Goal: Task Accomplishment & Management: Complete application form

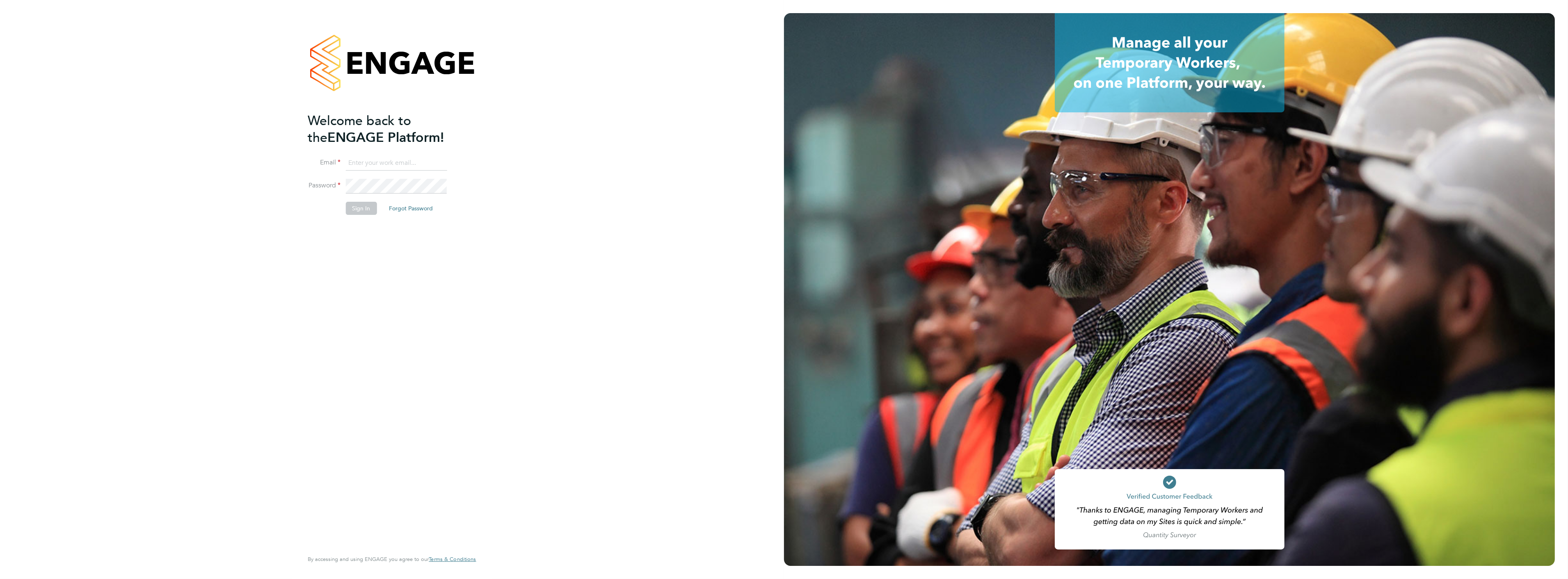
type input "liam.baird@cpplc.com"
click at [355, 206] on button "Sign In" at bounding box center [361, 209] width 31 height 13
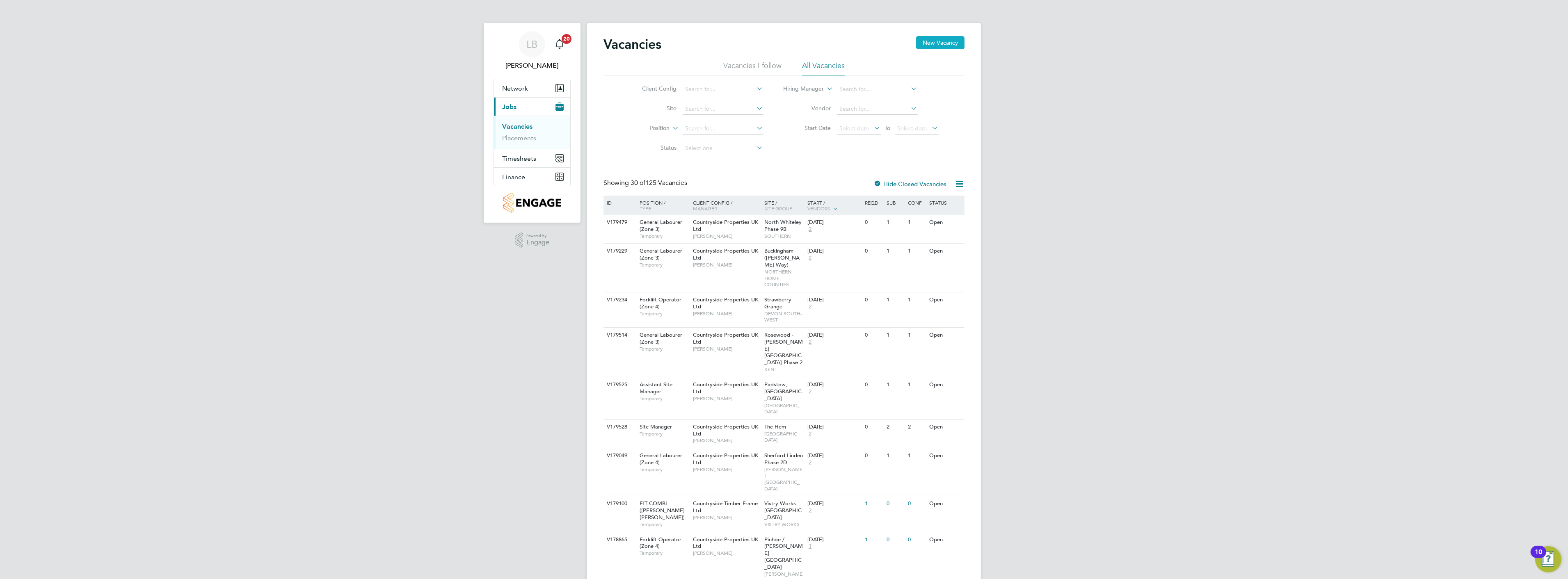
click at [941, 42] on button "New Vacancy" at bounding box center [940, 43] width 49 height 13
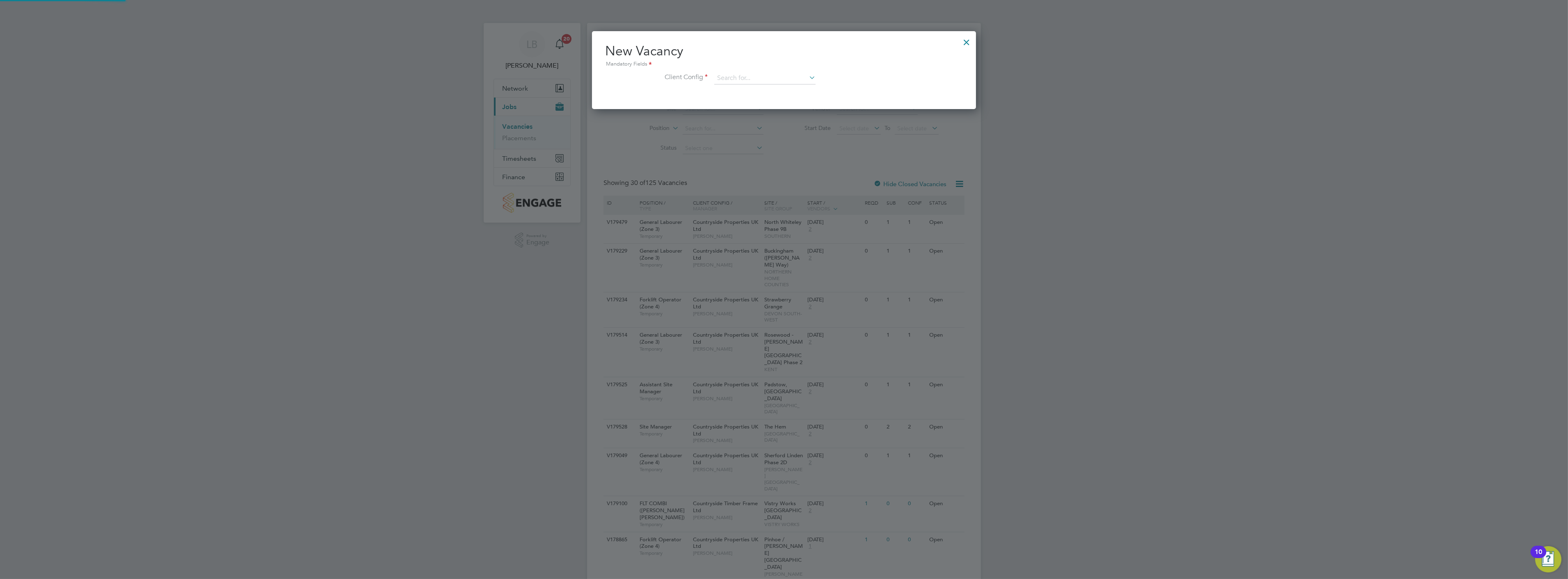
scroll to position [77, 385]
click at [728, 78] on input at bounding box center [765, 78] width 101 height 12
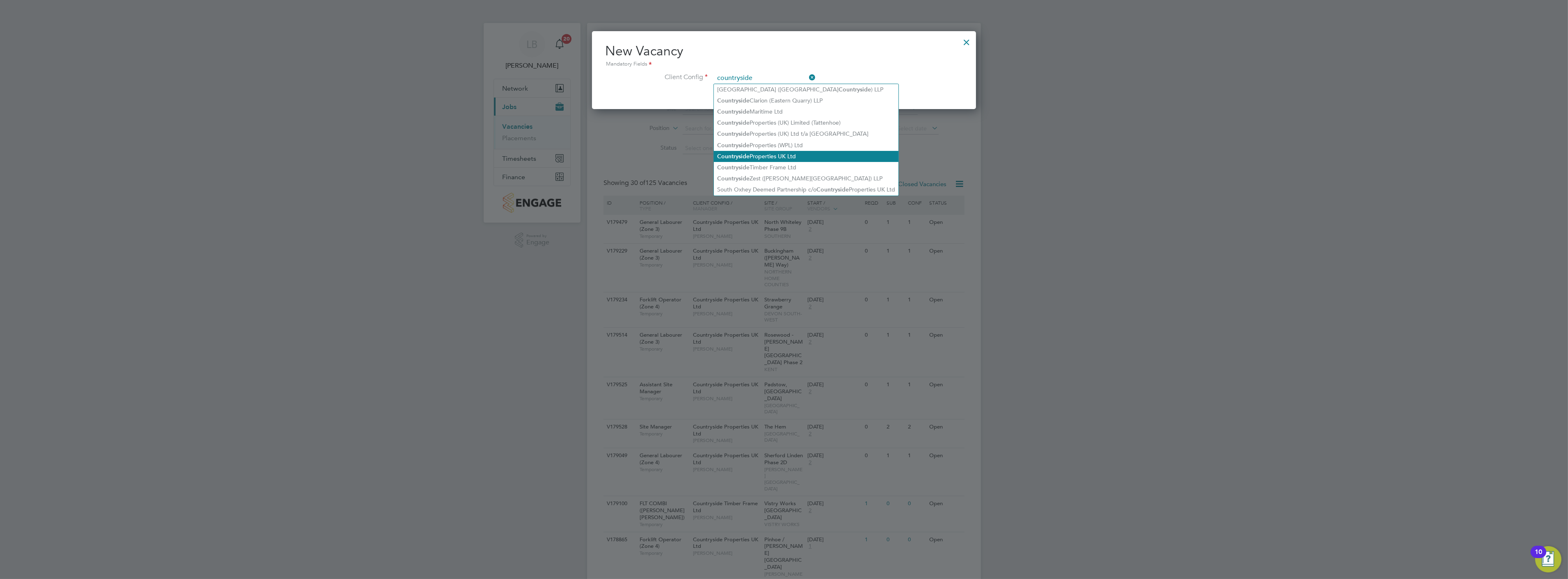
click at [768, 152] on li "Countryside Properties UK Ltd" at bounding box center [806, 156] width 184 height 11
type input "Countryside Properties UK Ltd"
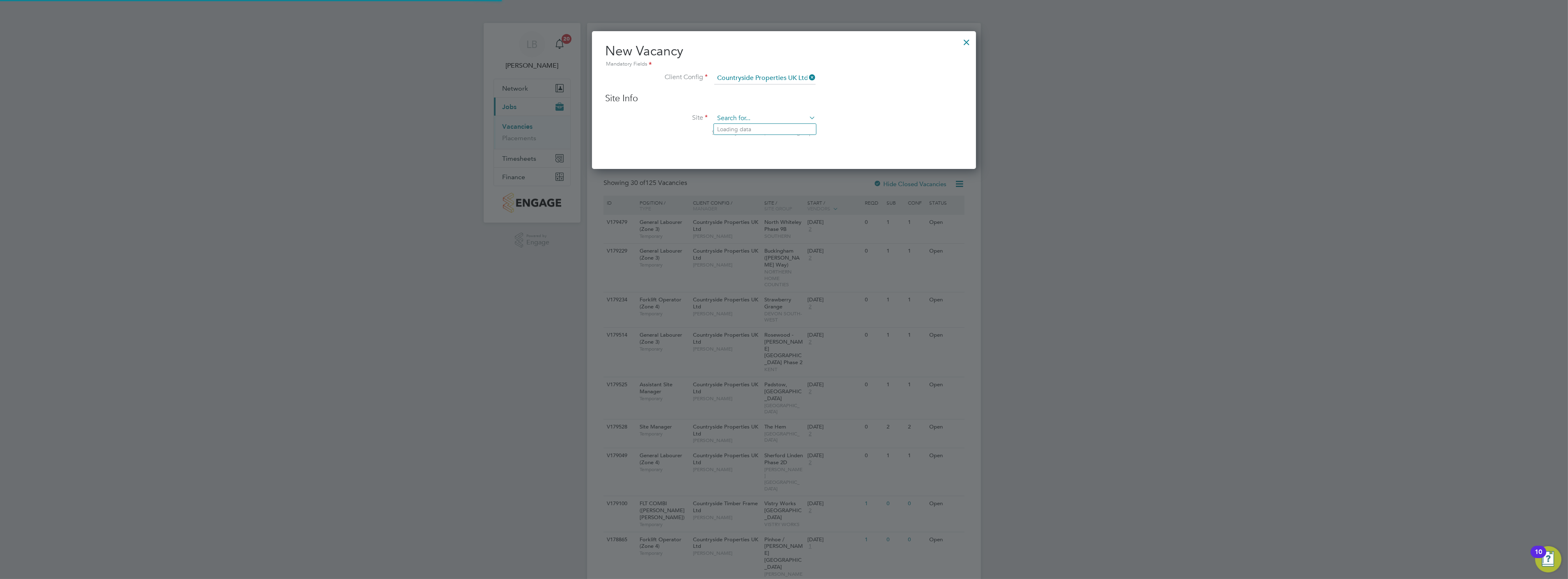
click at [752, 116] on input at bounding box center [765, 119] width 101 height 12
click at [757, 136] on li "Cogge shall Mill, [PERSON_NAME]" at bounding box center [765, 140] width 102 height 11
type input "[PERSON_NAME] Mill, [GEOGRAPHIC_DATA]"
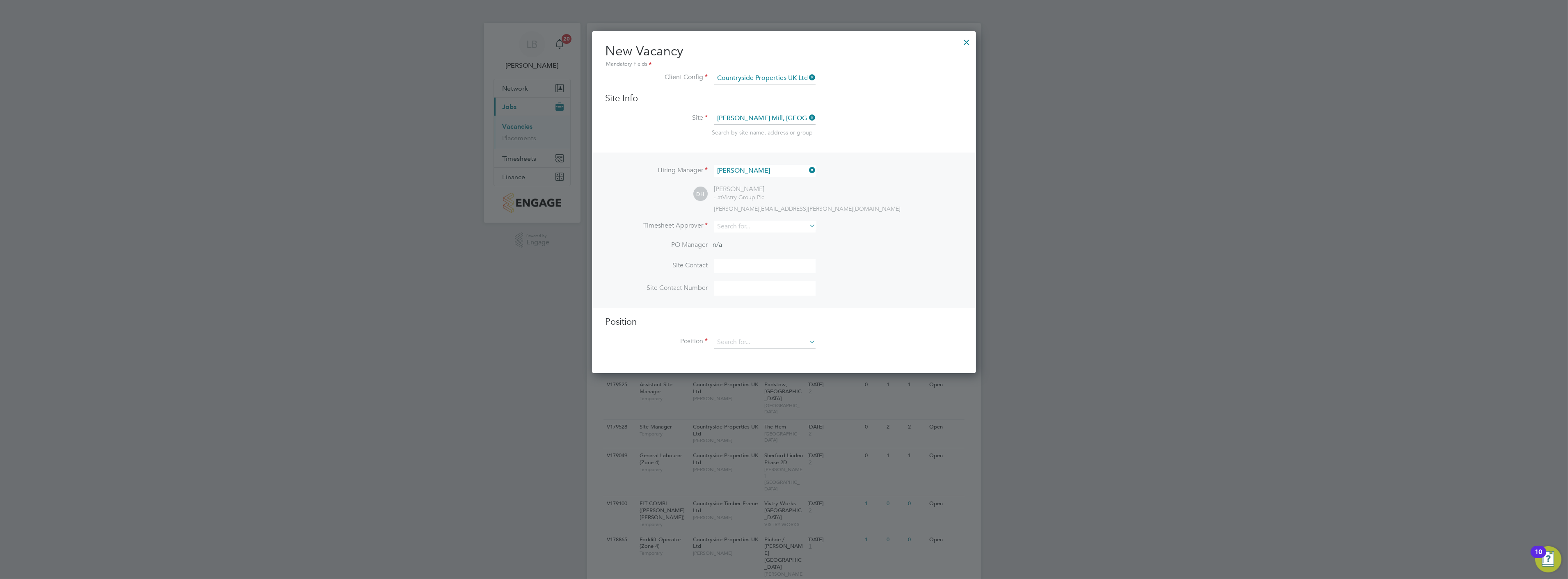
scroll to position [341, 385]
click at [764, 170] on input at bounding box center [765, 171] width 101 height 12
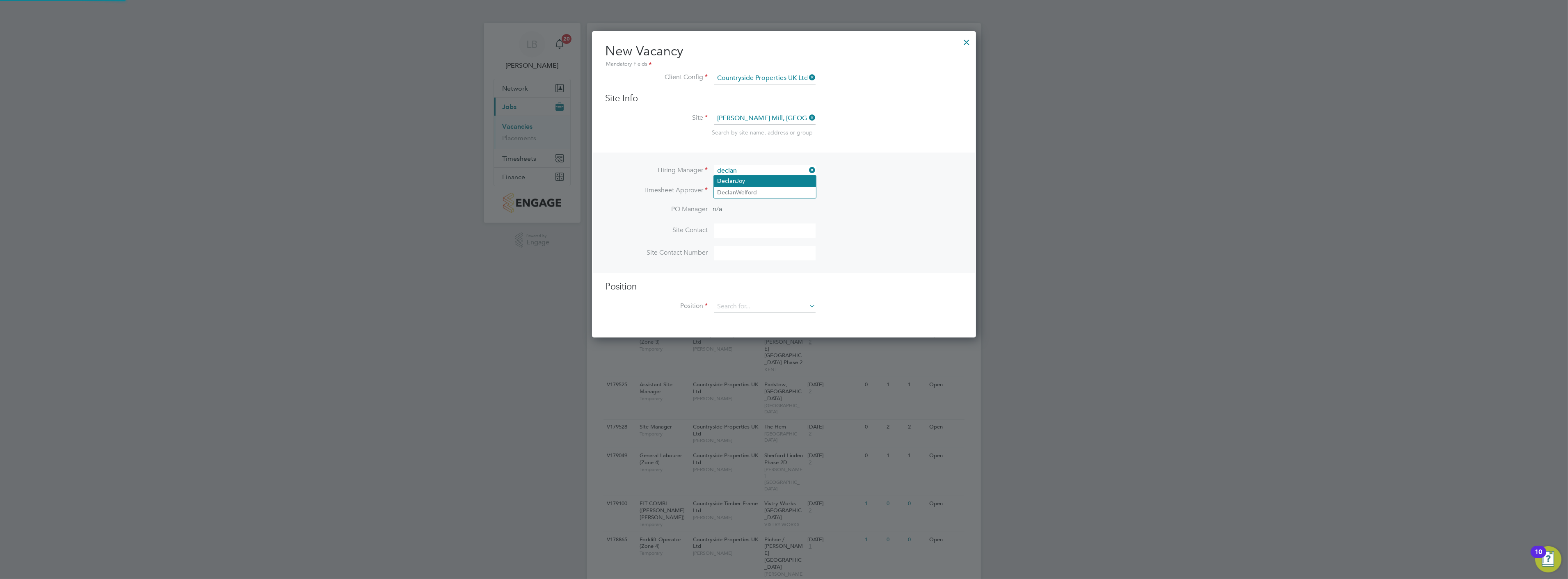
click at [745, 181] on li "Declan Joy" at bounding box center [765, 181] width 102 height 11
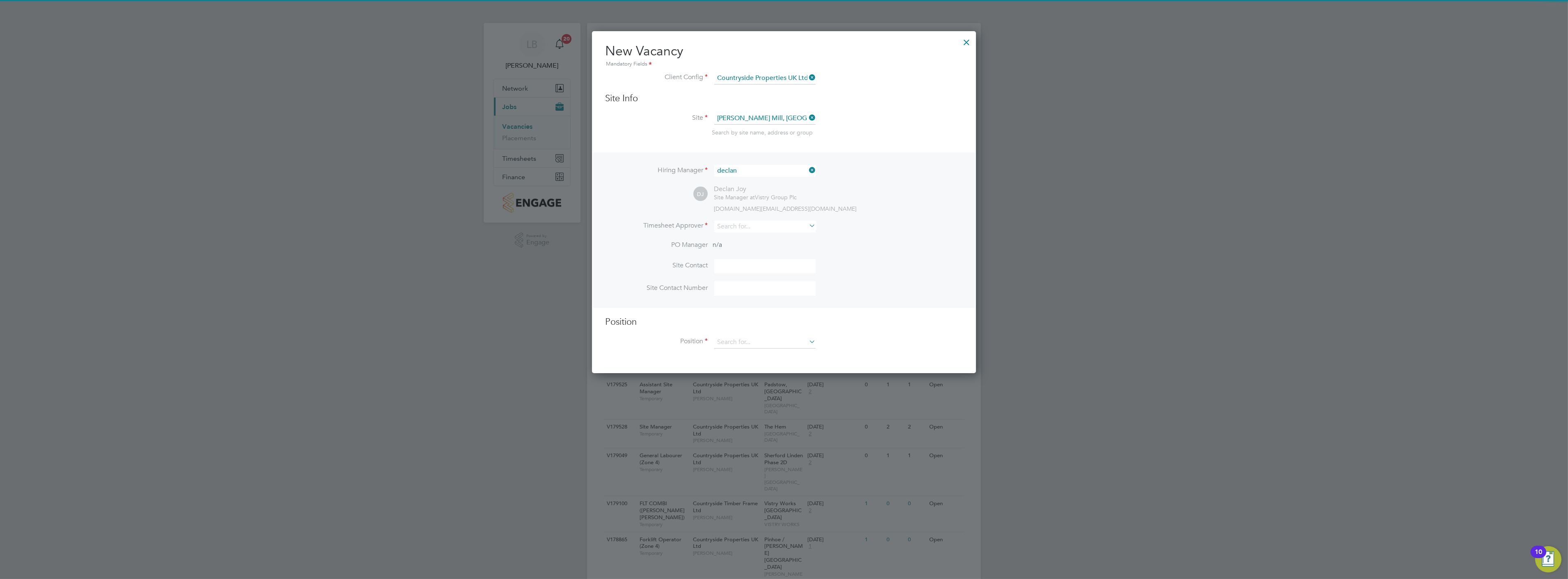
type input "Declan Joy"
click at [747, 222] on input at bounding box center [765, 227] width 101 height 12
click at [744, 236] on li "Dec lan Joy" at bounding box center [765, 236] width 102 height 11
type input "Declan Joy"
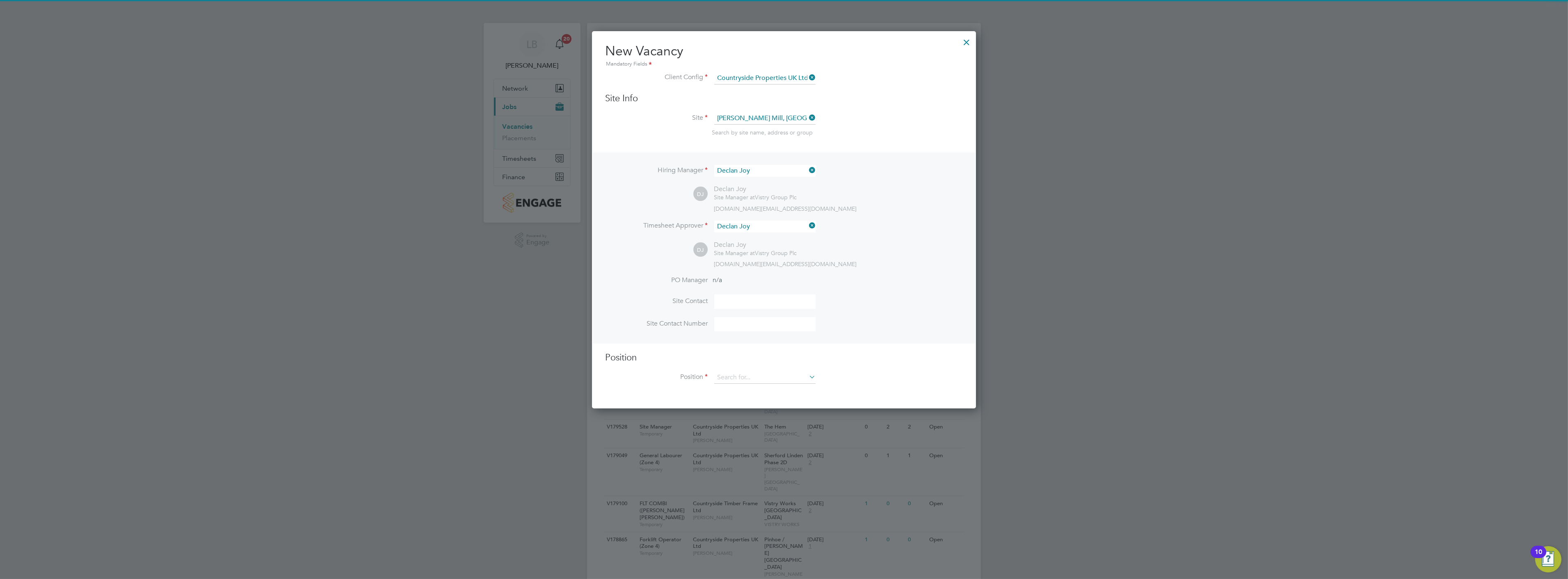
scroll to position [375, 385]
click at [731, 287] on li "PO Manager n/a" at bounding box center [784, 285] width 358 height 18
click at [730, 297] on input at bounding box center [765, 302] width 101 height 15
type input "Declan Joy"
click at [732, 328] on input at bounding box center [765, 324] width 101 height 15
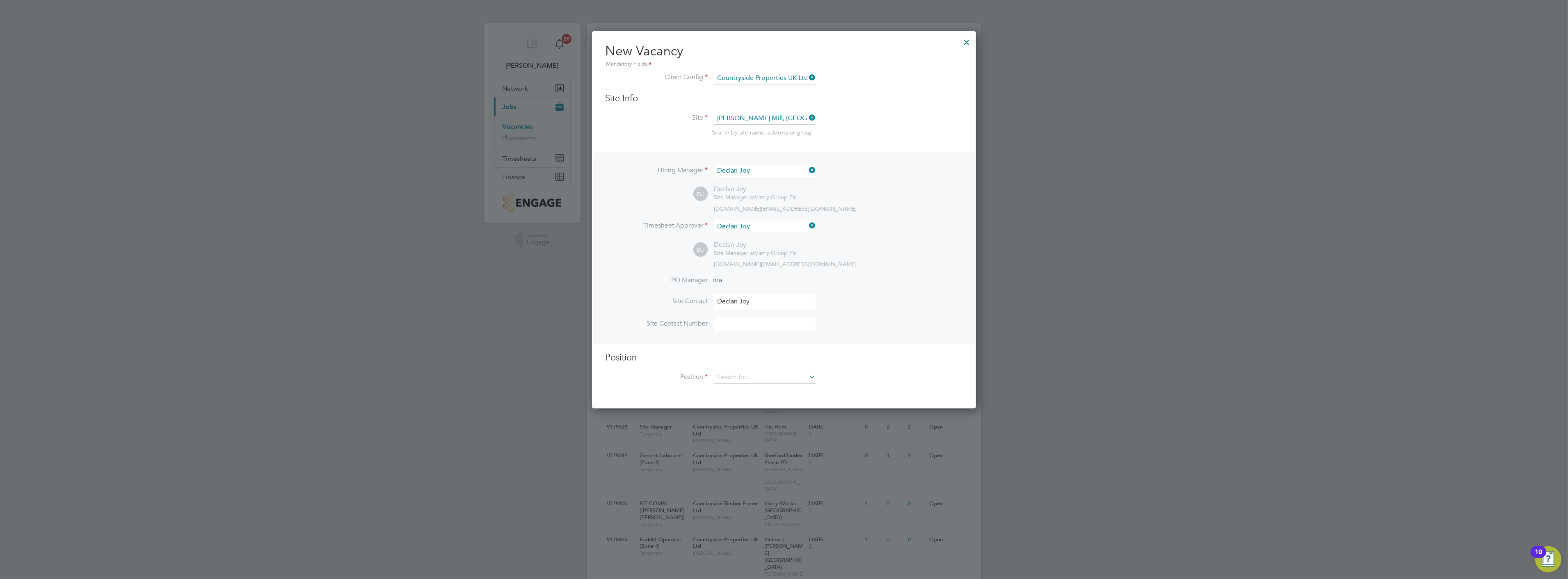
type input "07818 521324"
click at [732, 375] on input at bounding box center [765, 378] width 101 height 12
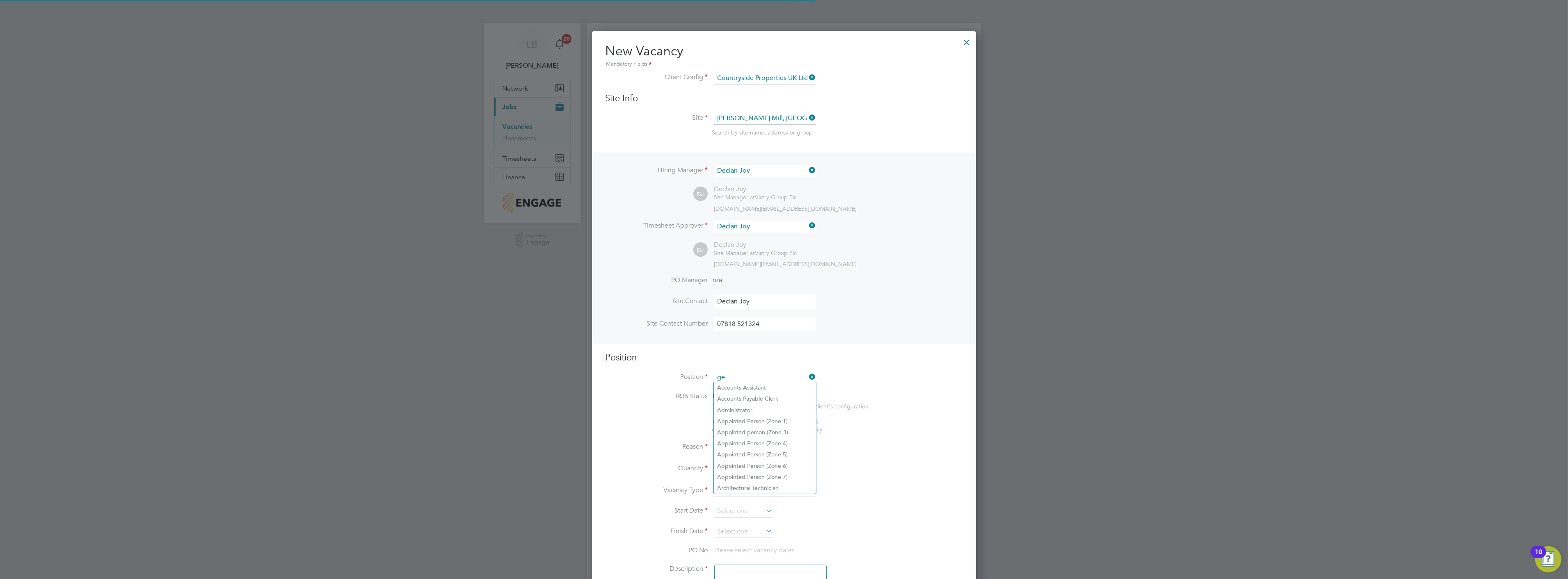
scroll to position [1177, 385]
click at [766, 398] on li "General Labourer (Zone 2)" at bounding box center [765, 398] width 102 height 11
type input "General Labourer (Zone 2)"
type textarea "- General labouring duties - Supporting the trades on site - Moving materials a…"
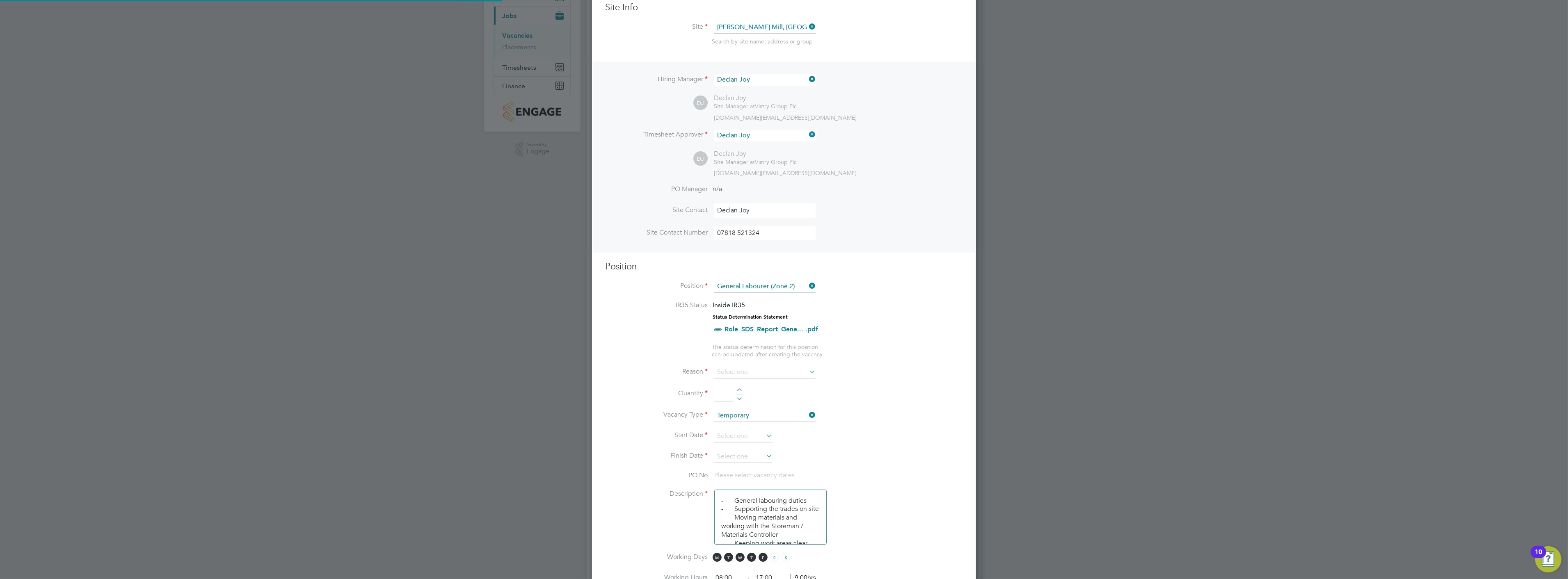
scroll to position [4, 4]
click at [730, 373] on input at bounding box center [765, 372] width 101 height 12
click at [734, 392] on li "Holiday" at bounding box center [765, 392] width 102 height 11
type input "Holiday"
click at [738, 389] on div at bounding box center [739, 390] width 7 height 5
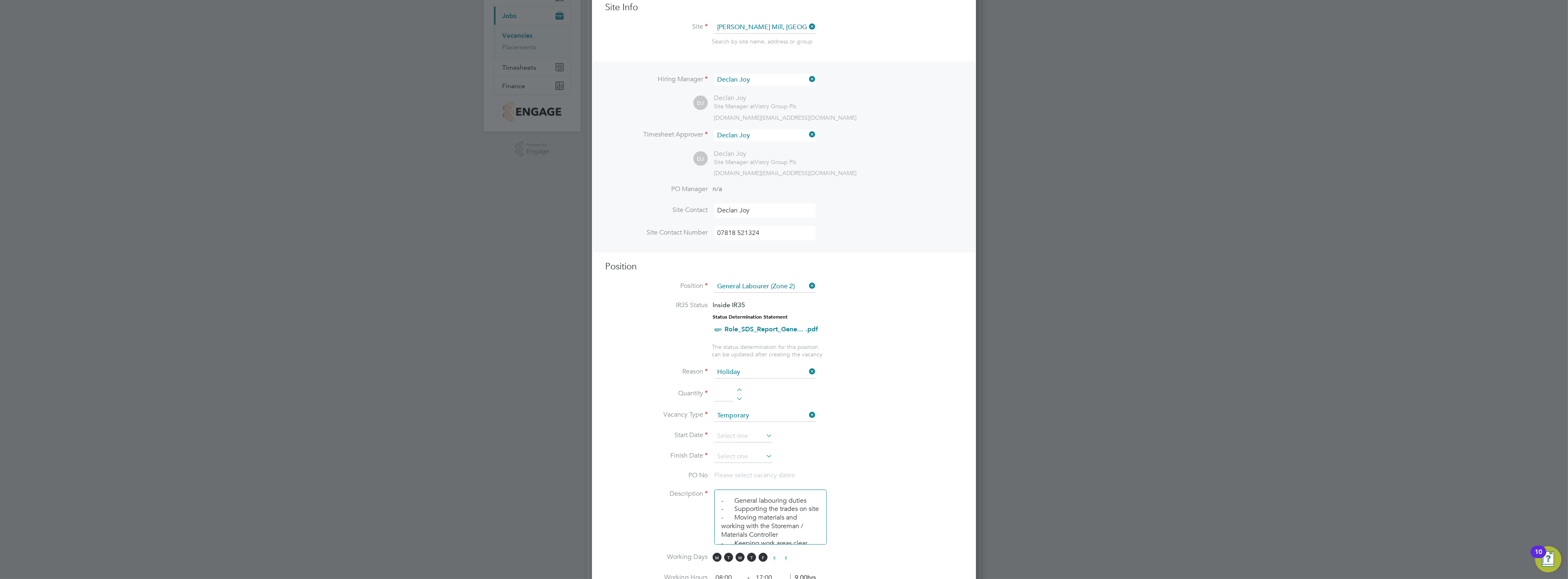
type input "1"
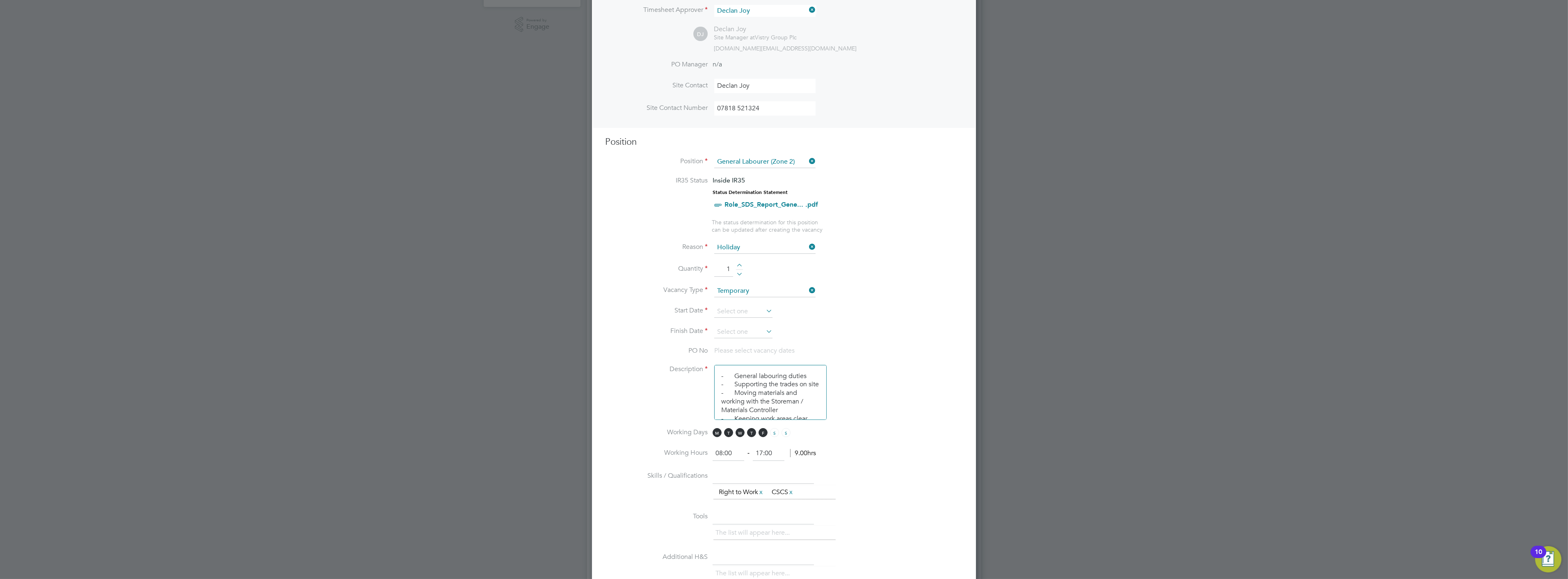
scroll to position [227, 0]
click at [765, 296] on icon at bounding box center [765, 299] width 0 height 12
click at [725, 215] on span "[DATE]" at bounding box center [728, 213] width 16 height 16
type input "[DATE]"
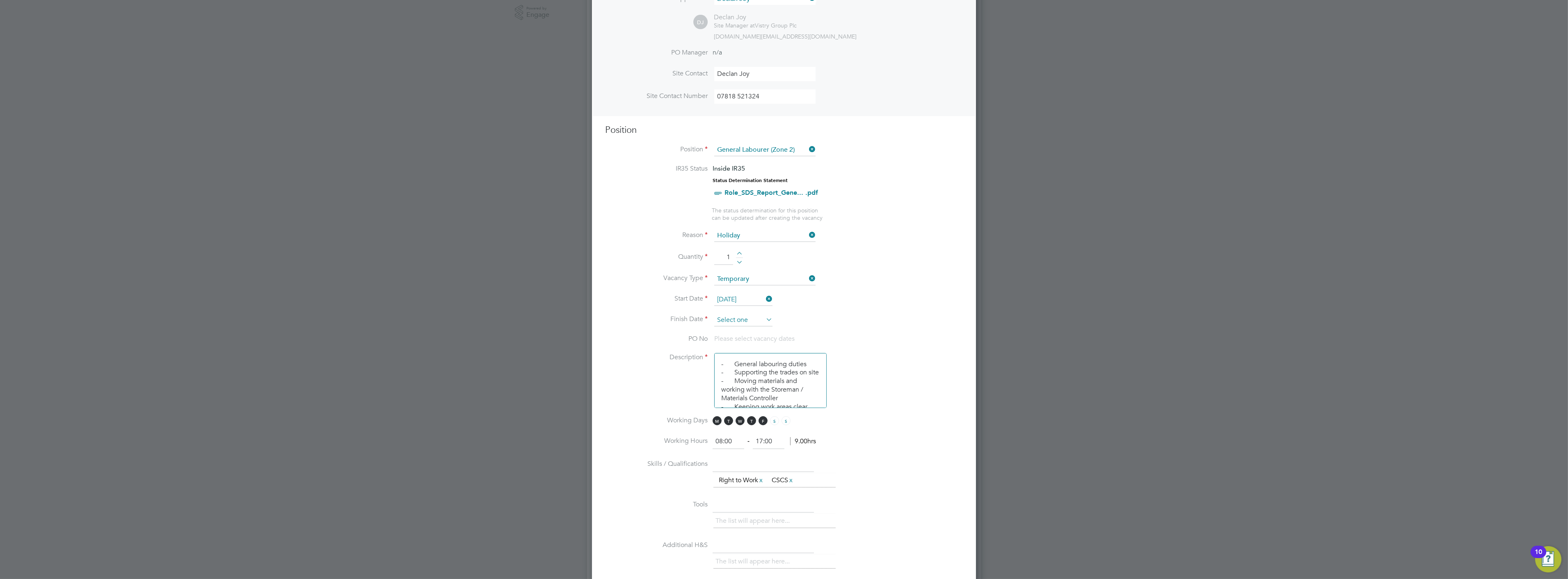
click at [771, 321] on input at bounding box center [743, 320] width 58 height 12
click at [727, 263] on span "29" at bounding box center [728, 257] width 16 height 16
type input "[DATE]"
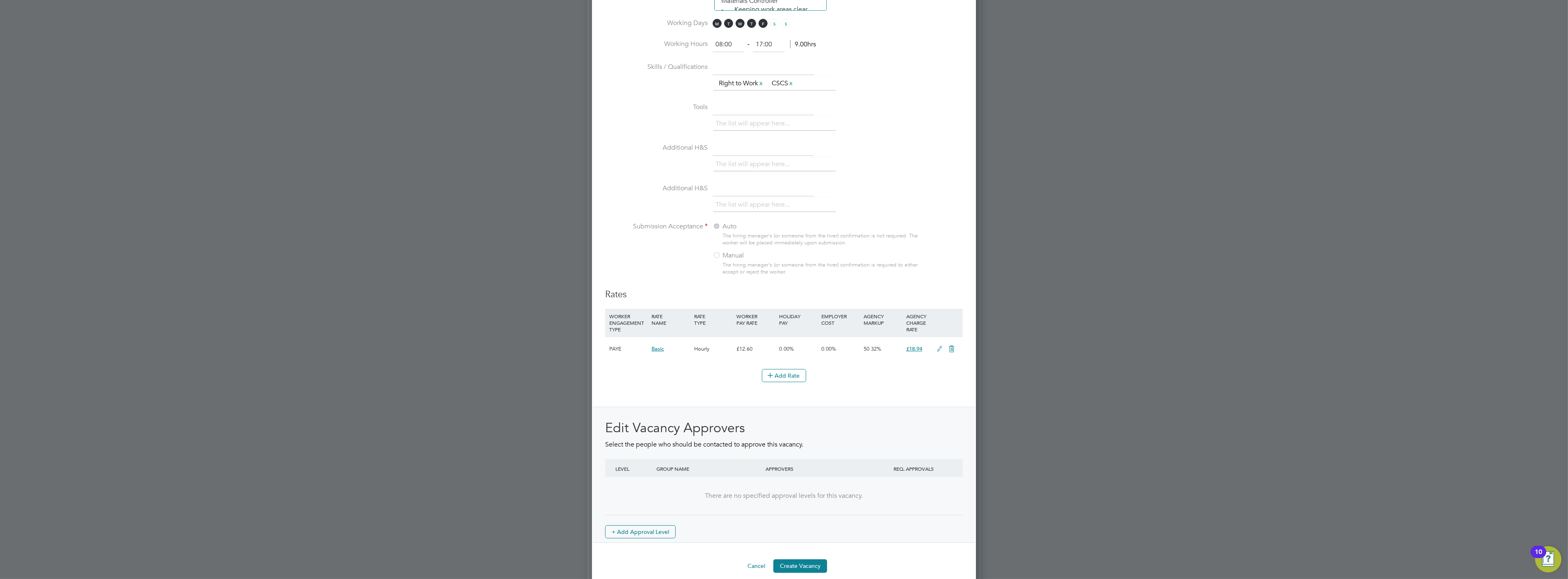
scroll to position [690, 0]
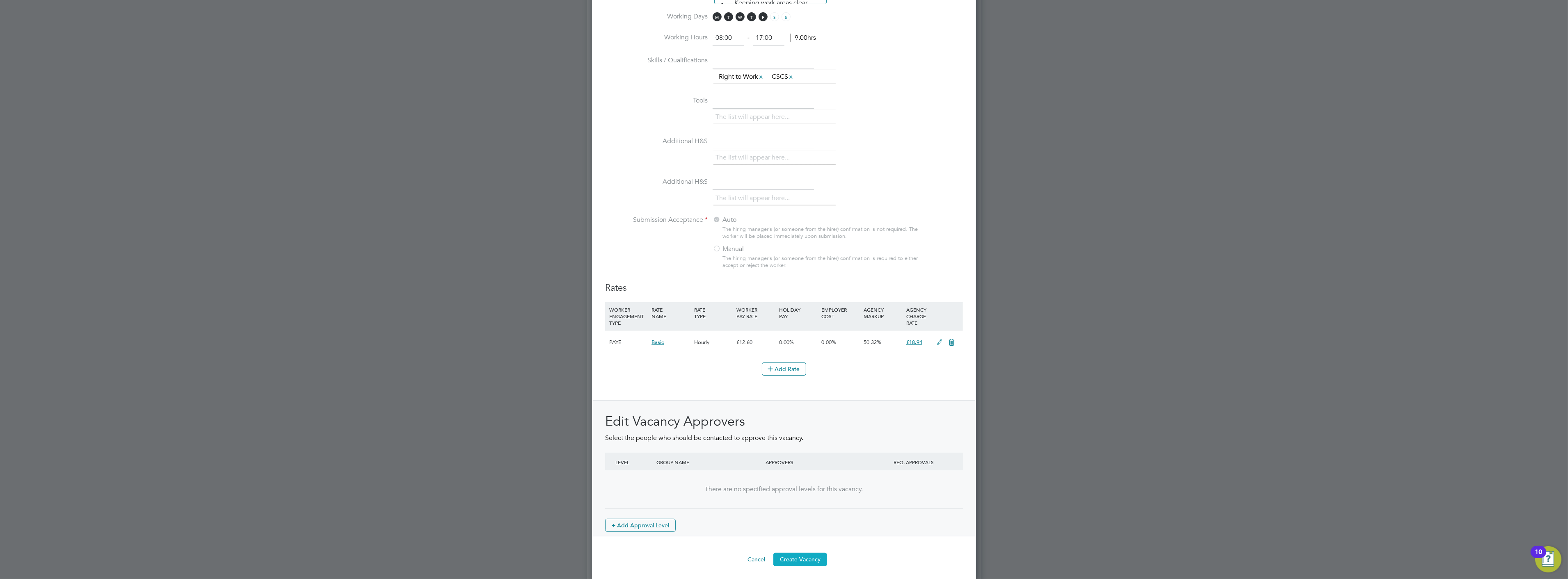
click at [791, 556] on button "Create Vacancy" at bounding box center [800, 560] width 54 height 13
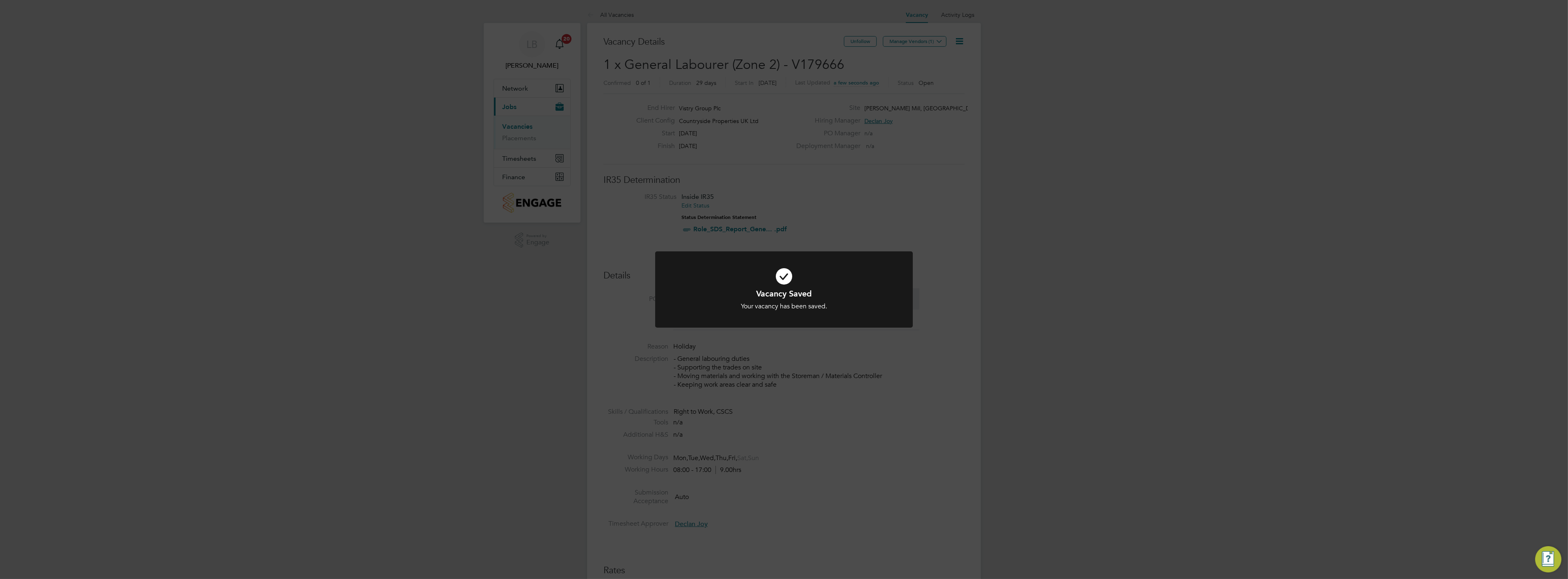
click at [877, 209] on div "Vacancy Saved Your vacancy has been saved. Cancel Okay" at bounding box center [784, 290] width 1568 height 579
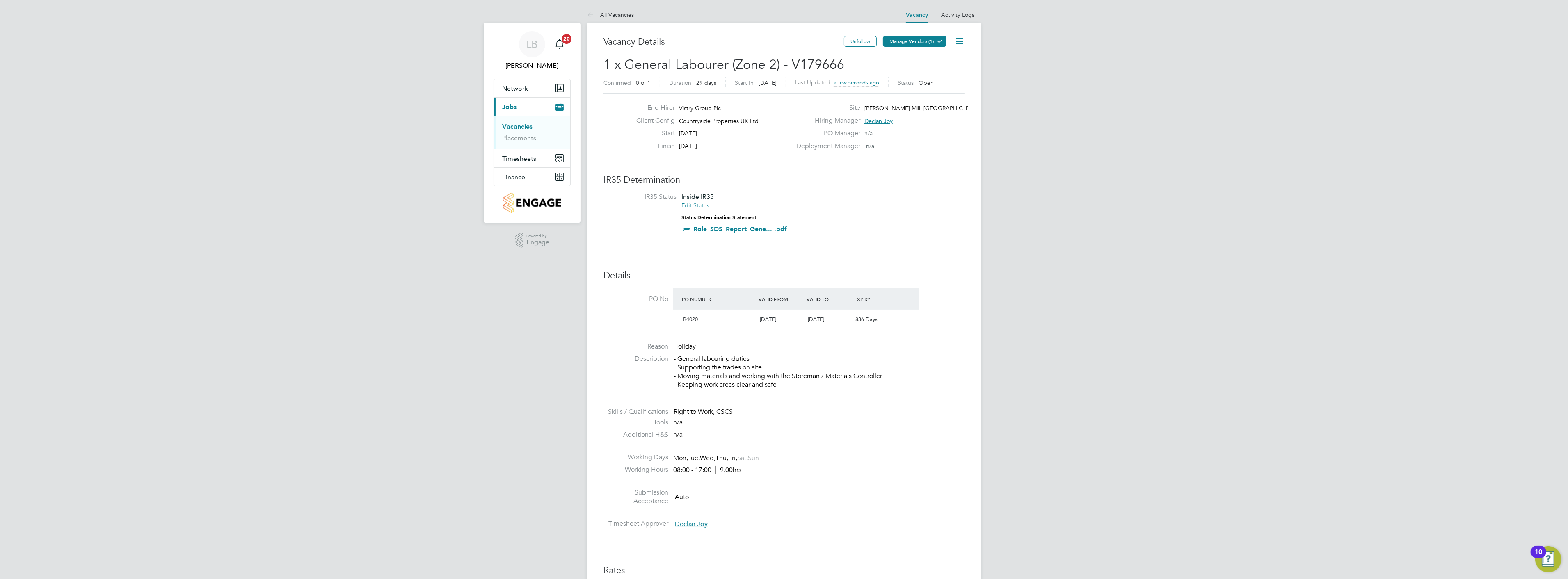
click at [897, 40] on button "Manage Vendors (1)" at bounding box center [914, 41] width 63 height 11
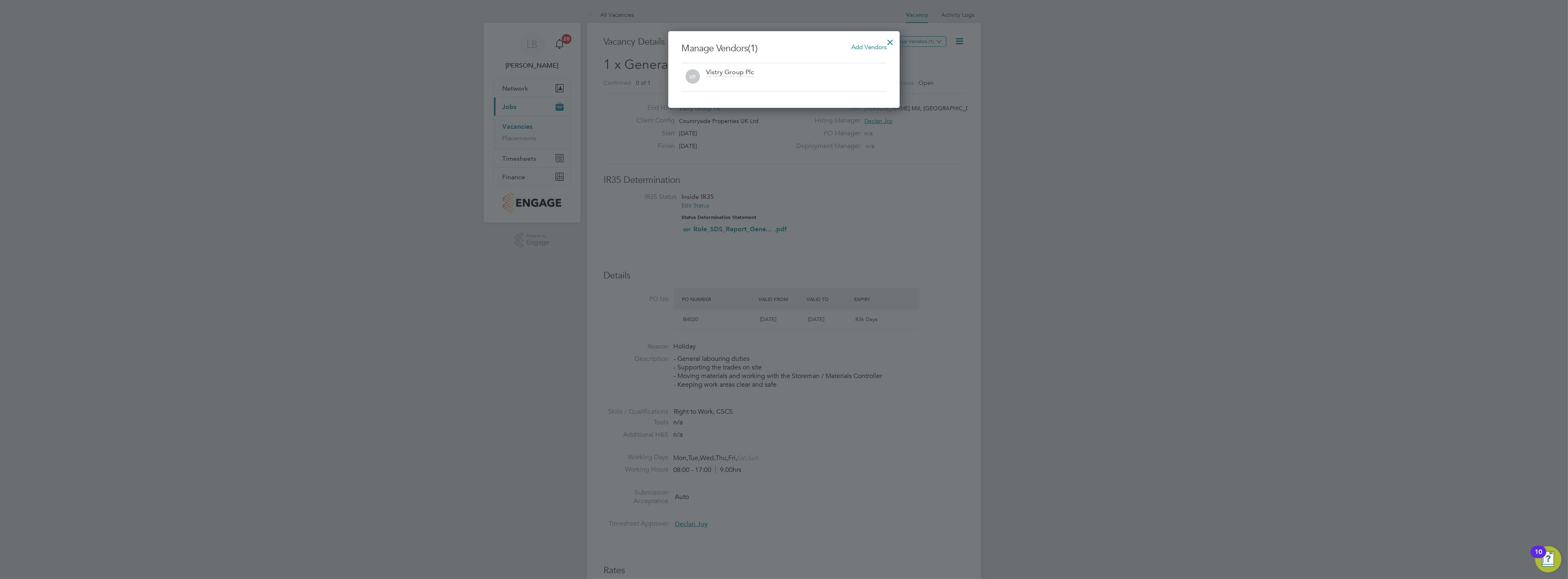
click at [860, 47] on span "Add Vendors" at bounding box center [869, 47] width 35 height 8
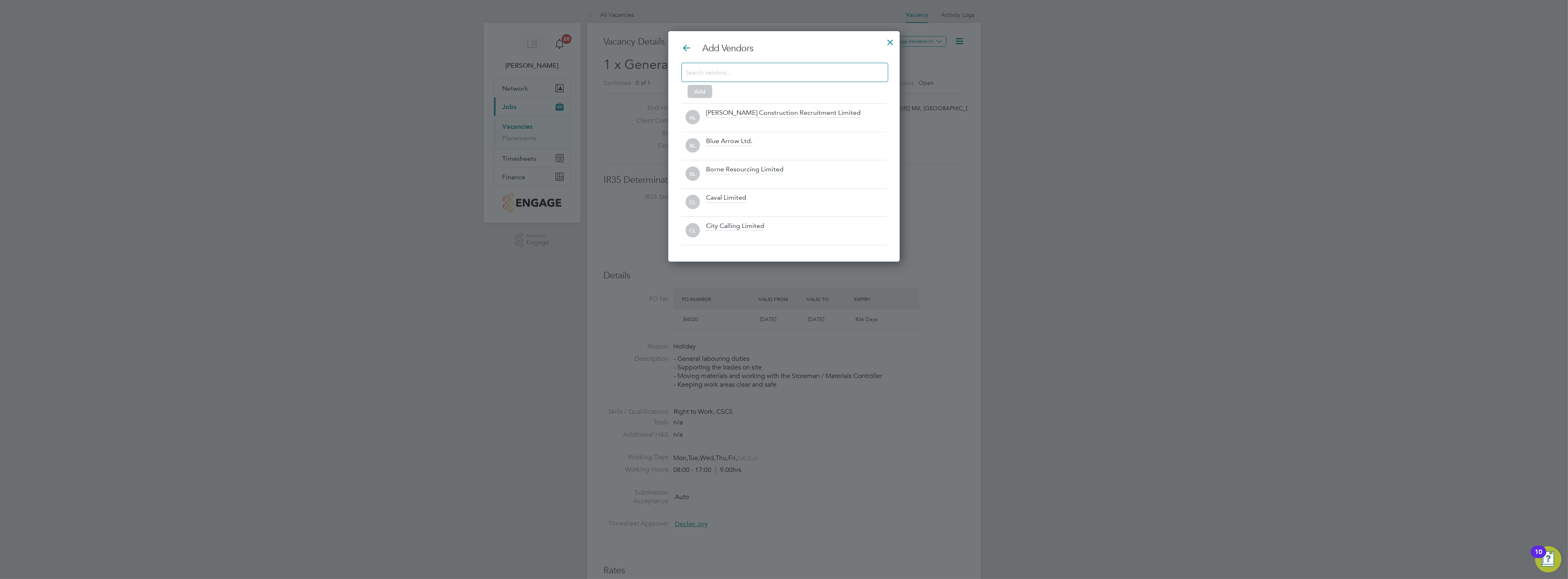
click at [717, 76] on input at bounding box center [778, 72] width 184 height 11
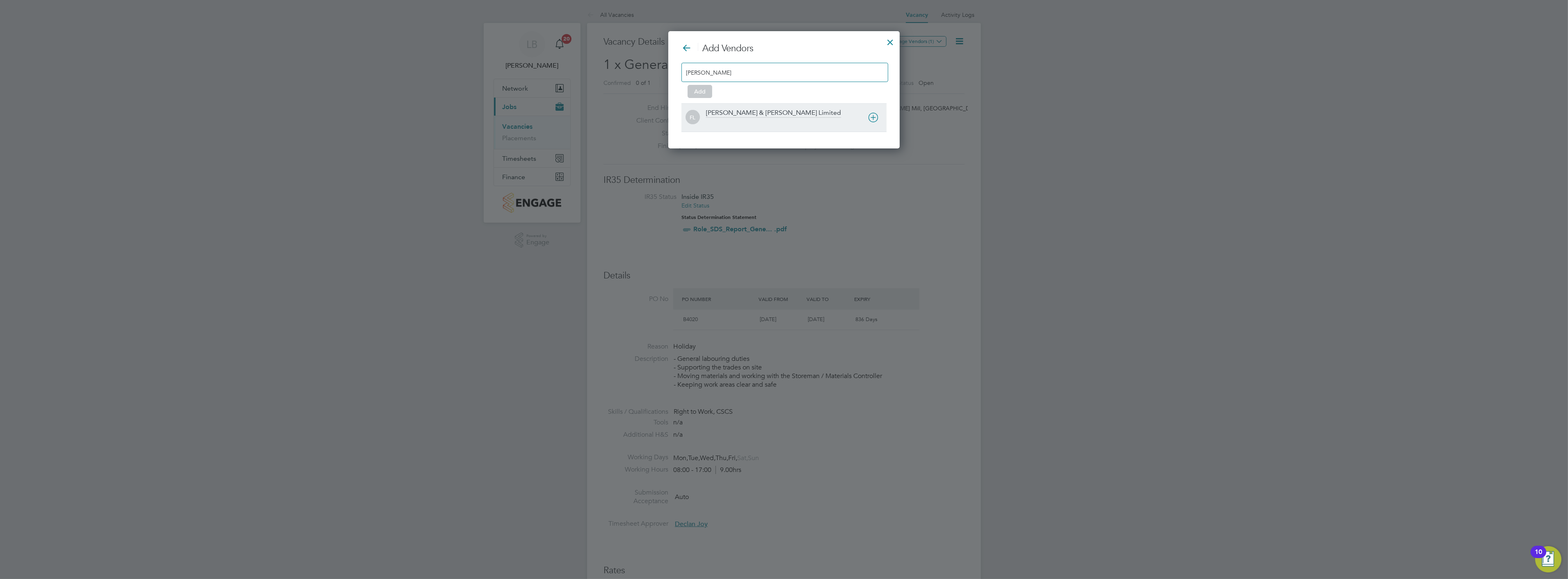
type input "[PERSON_NAME]"
click at [724, 117] on div "[PERSON_NAME] & [PERSON_NAME] Limited" at bounding box center [774, 113] width 135 height 9
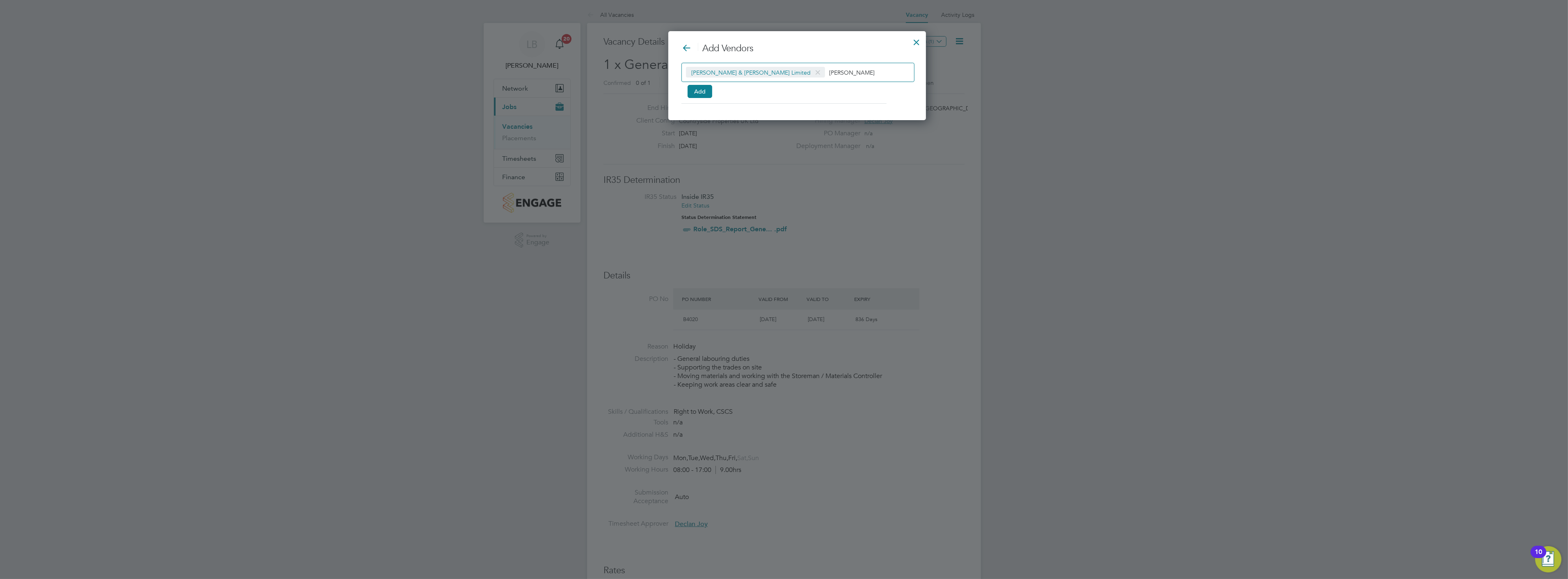
click at [829, 73] on input "[PERSON_NAME]" at bounding box center [855, 72] width 52 height 11
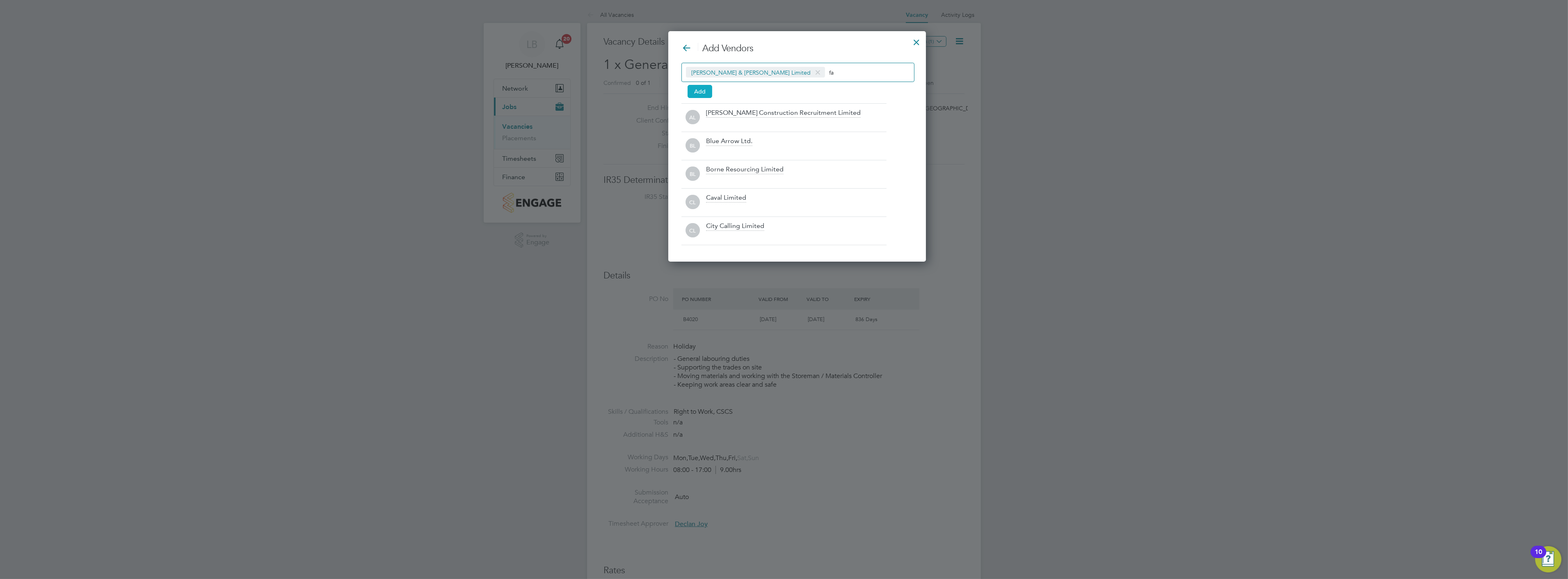
type input "f"
click at [695, 91] on button "Add" at bounding box center [700, 92] width 24 height 13
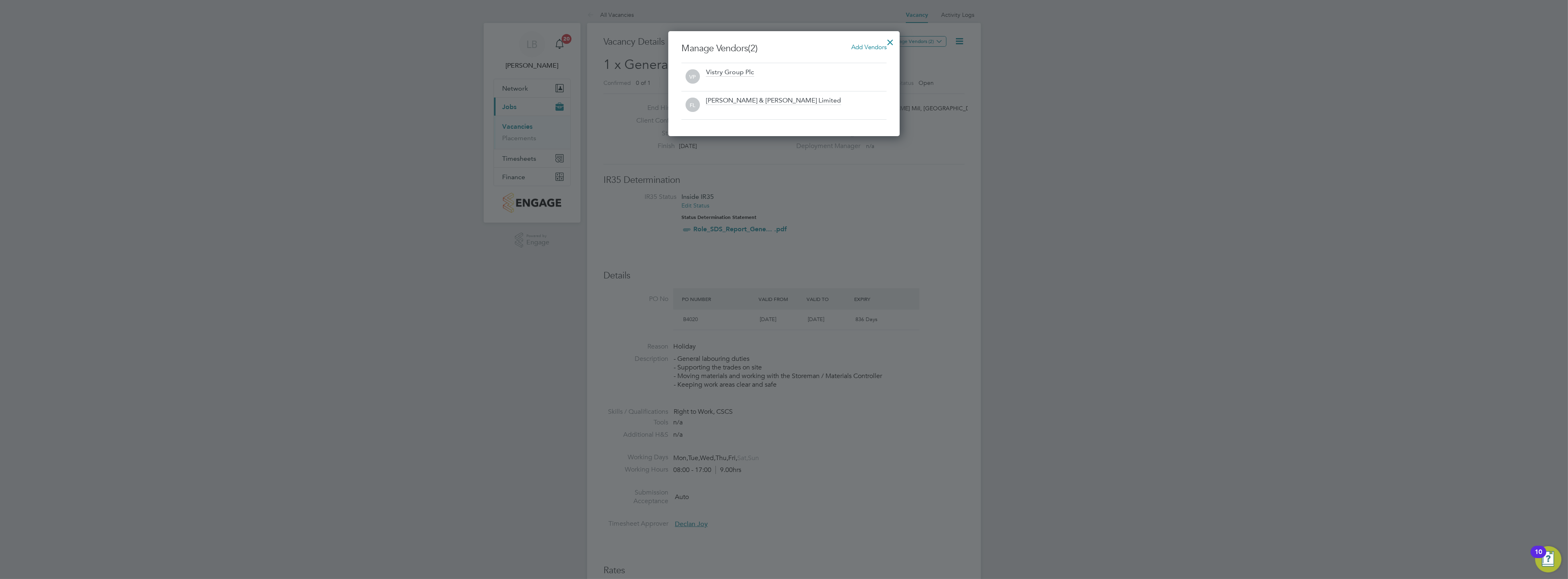
click at [889, 38] on div at bounding box center [890, 40] width 15 height 15
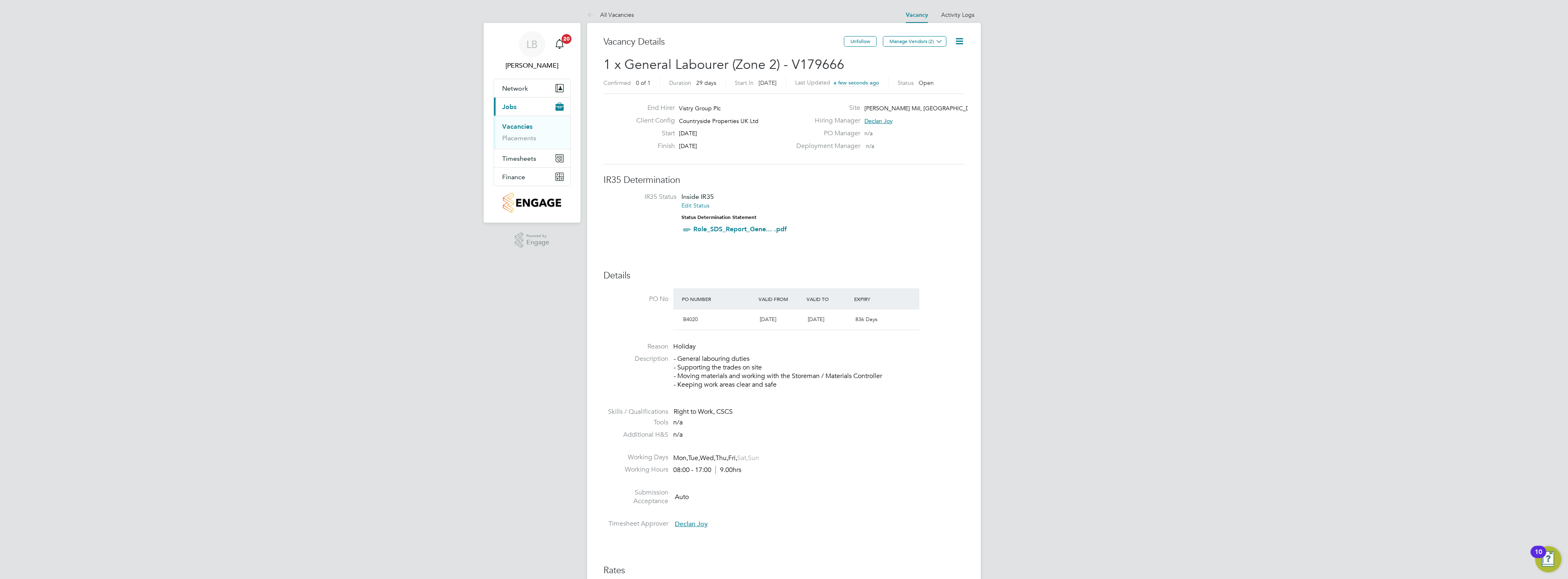
click at [519, 125] on link "Vacancies" at bounding box center [517, 127] width 30 height 8
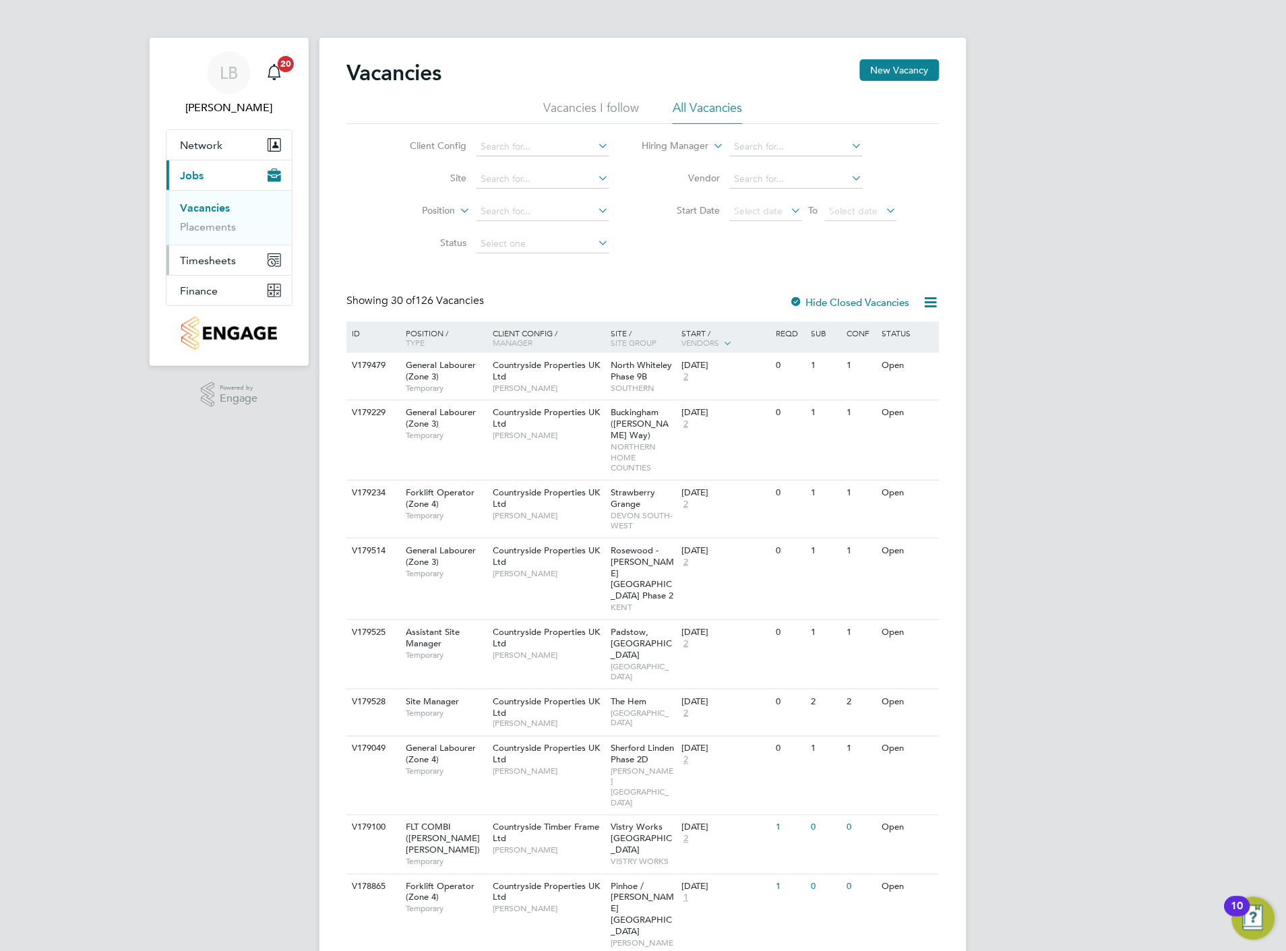
click at [210, 259] on span "Timesheets" at bounding box center [208, 260] width 56 height 13
click at [203, 208] on span "Timesheets" at bounding box center [208, 206] width 56 height 13
click at [197, 172] on span "Jobs" at bounding box center [192, 175] width 24 height 13
click at [194, 226] on link "Placements" at bounding box center [208, 226] width 56 height 13
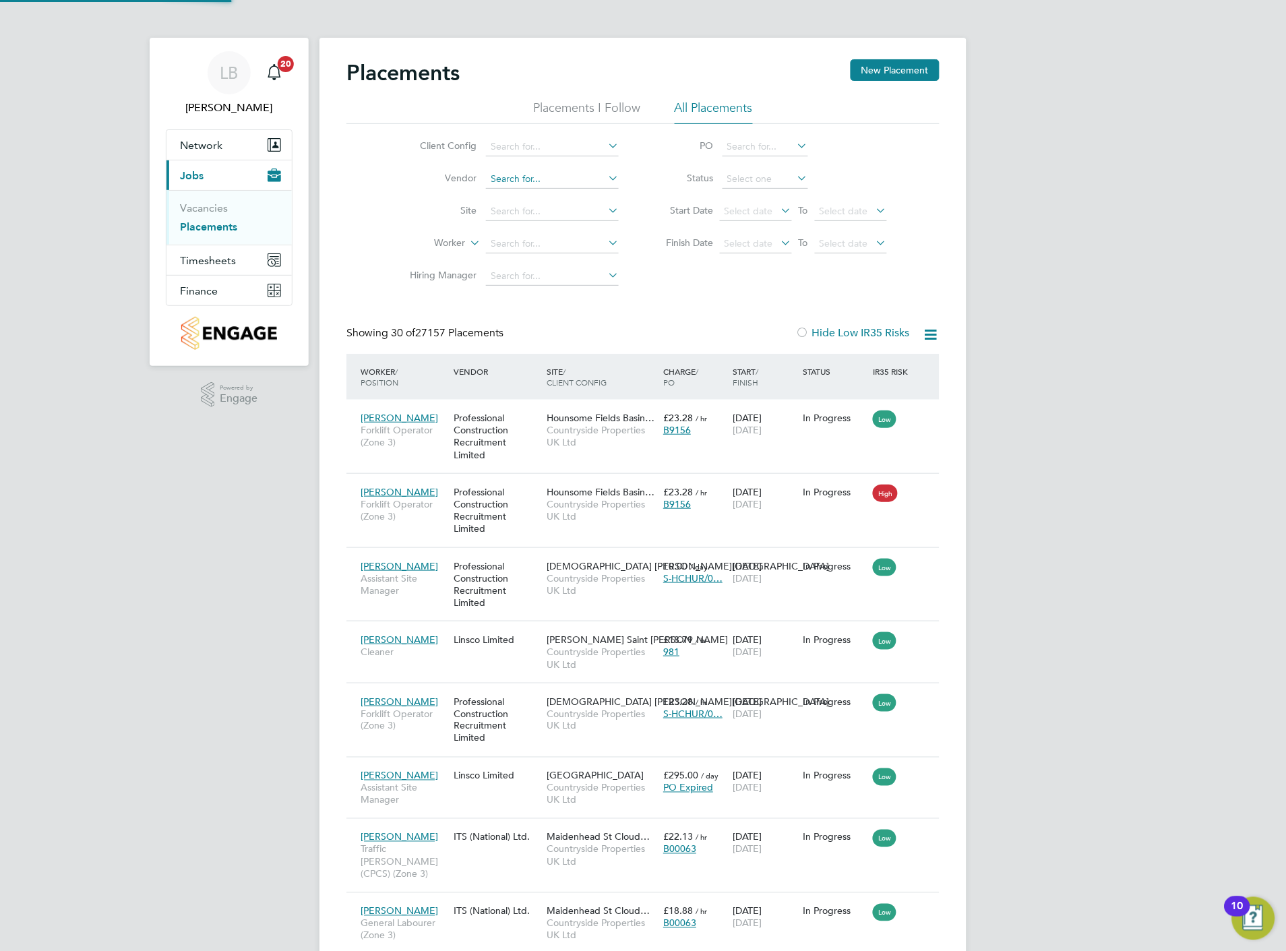
scroll to position [51, 117]
click at [512, 146] on input at bounding box center [552, 146] width 133 height 19
click at [600, 275] on li "Country side Properties UK Ltd" at bounding box center [637, 275] width 305 height 18
type input "Countryside Properties UK Ltd"
click at [506, 206] on input at bounding box center [552, 211] width 133 height 19
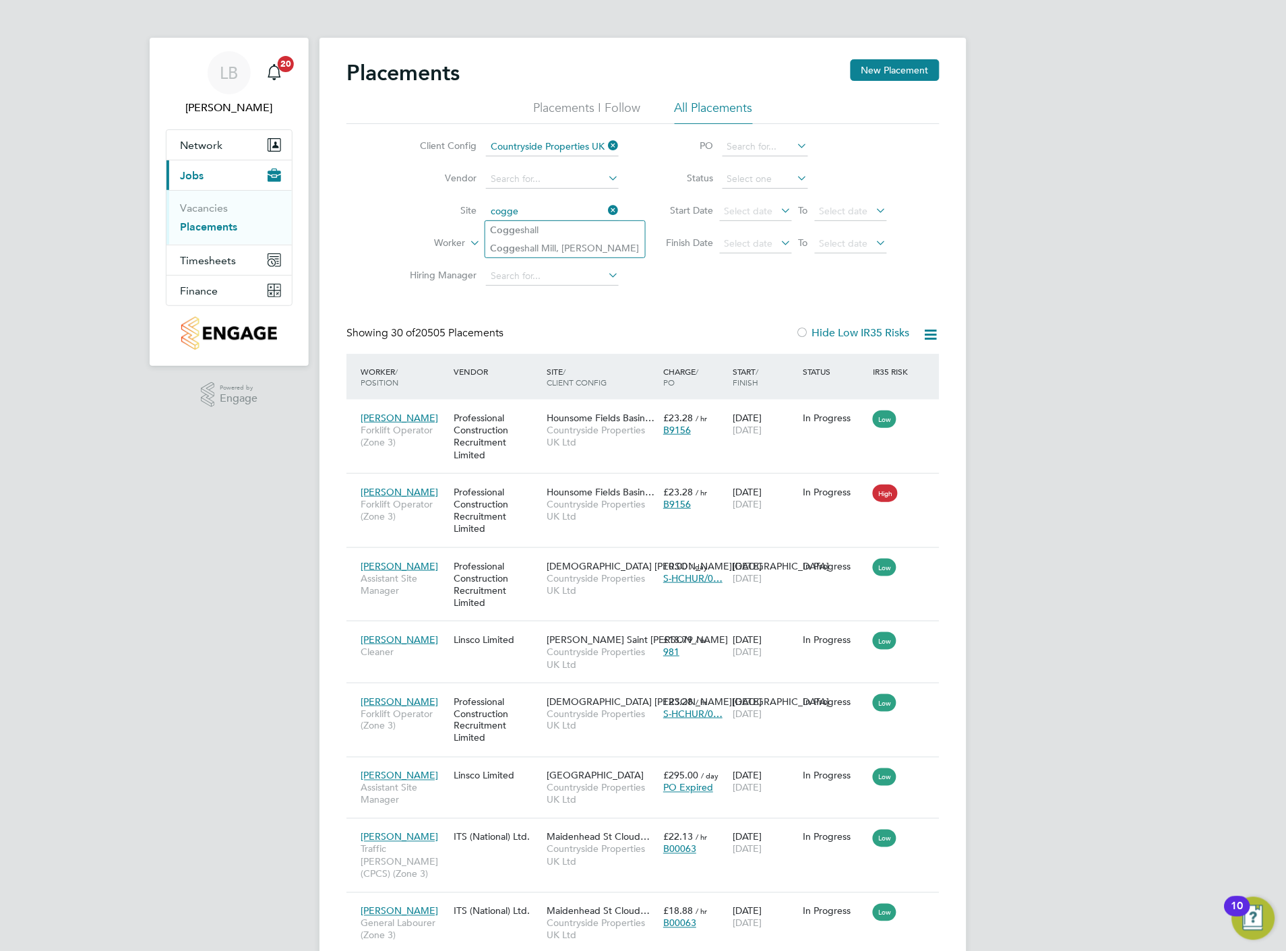
click at [543, 244] on li "Cogge shall Mill, [PERSON_NAME]" at bounding box center [565, 248] width 160 height 18
type input "[PERSON_NAME] Mill, [GEOGRAPHIC_DATA]"
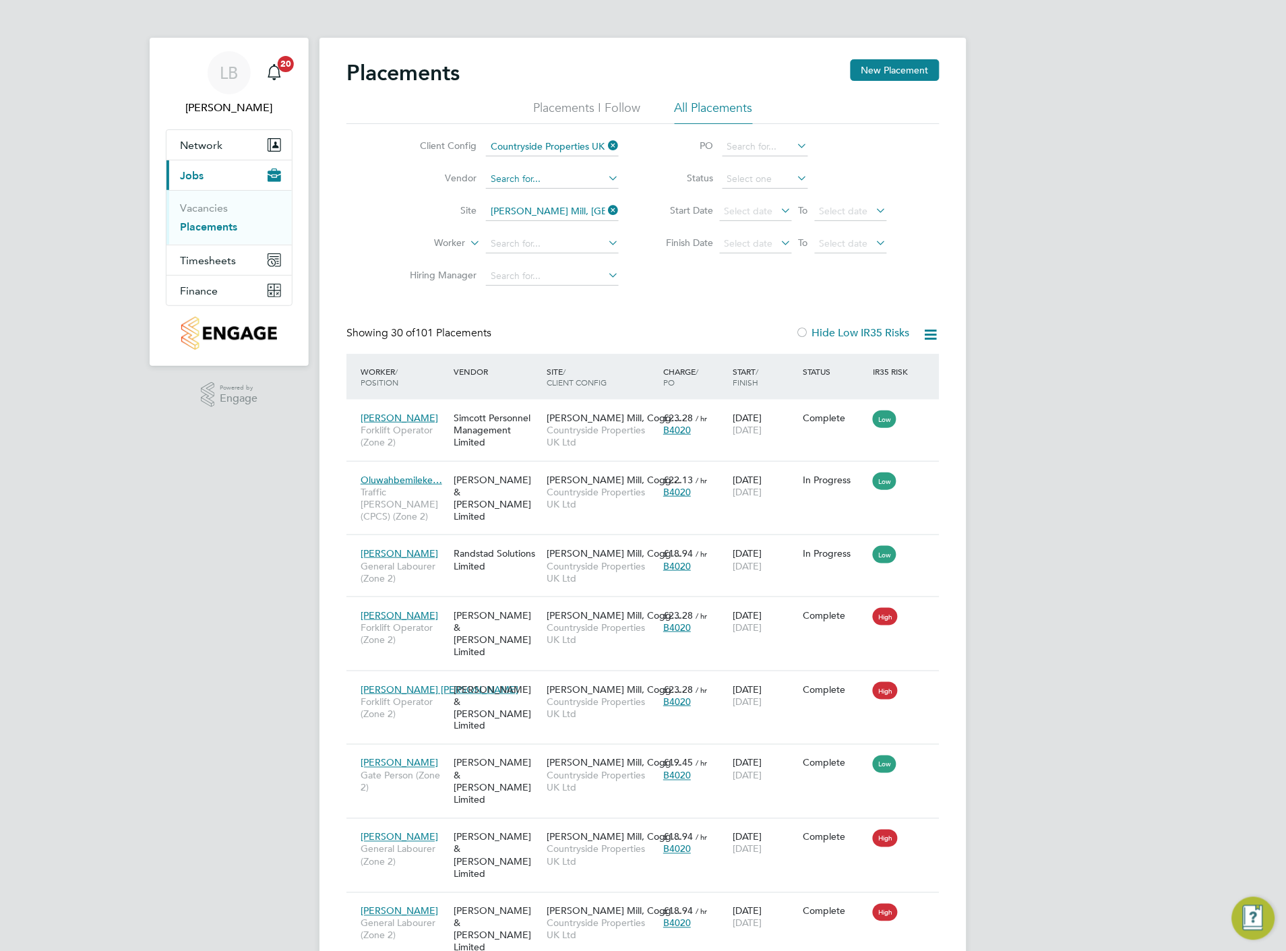
click at [514, 175] on input at bounding box center [552, 179] width 133 height 19
click at [547, 200] on li "[PERSON_NAME] Construction Recruitment Limited" at bounding box center [601, 198] width 233 height 18
type input "[PERSON_NAME] Construction Recruitment Limited"
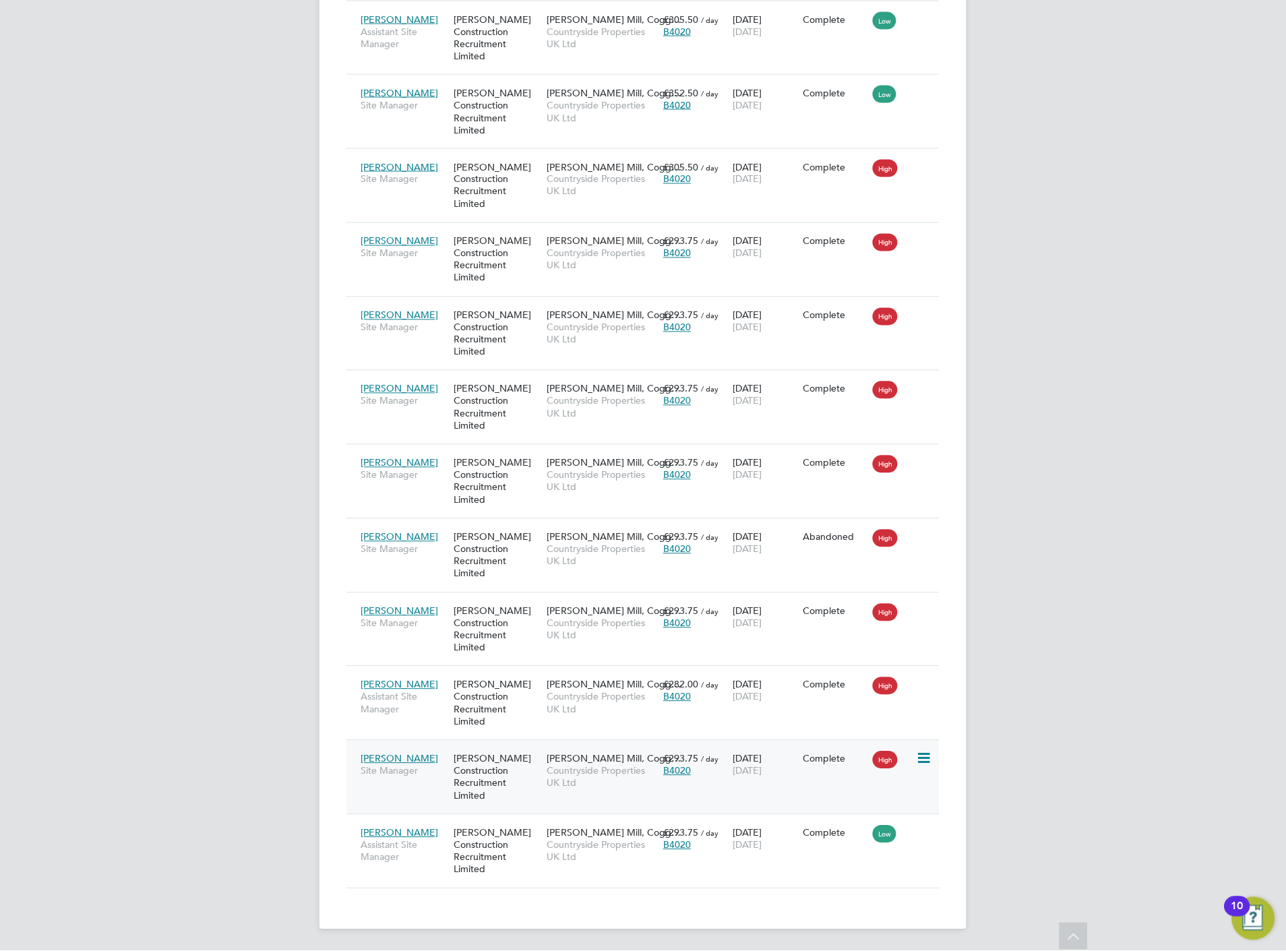
click at [923, 763] on icon at bounding box center [922, 759] width 13 height 16
click at [762, 764] on div "[DATE] [DATE]" at bounding box center [765, 765] width 70 height 38
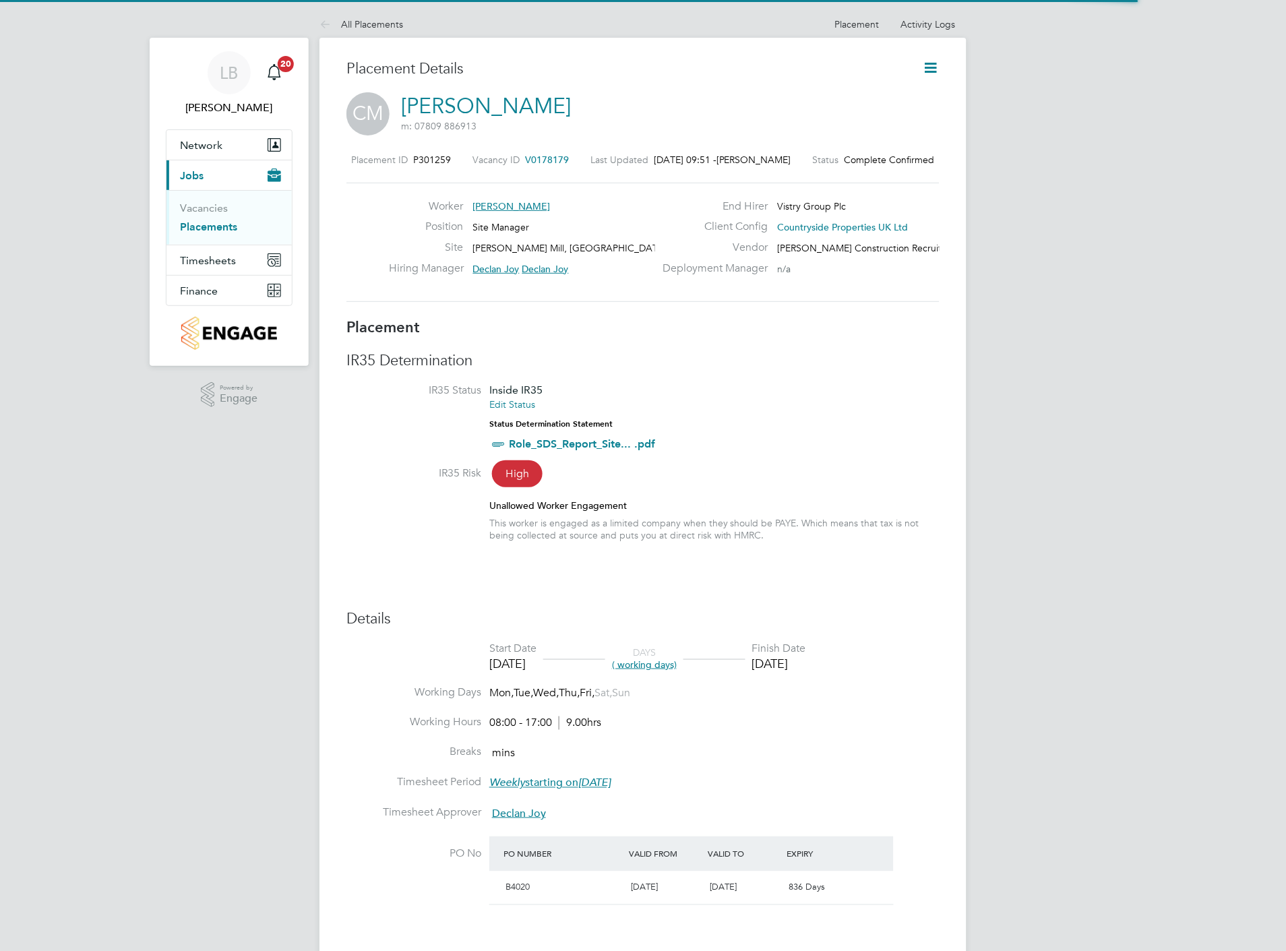
click at [933, 69] on icon at bounding box center [931, 67] width 17 height 17
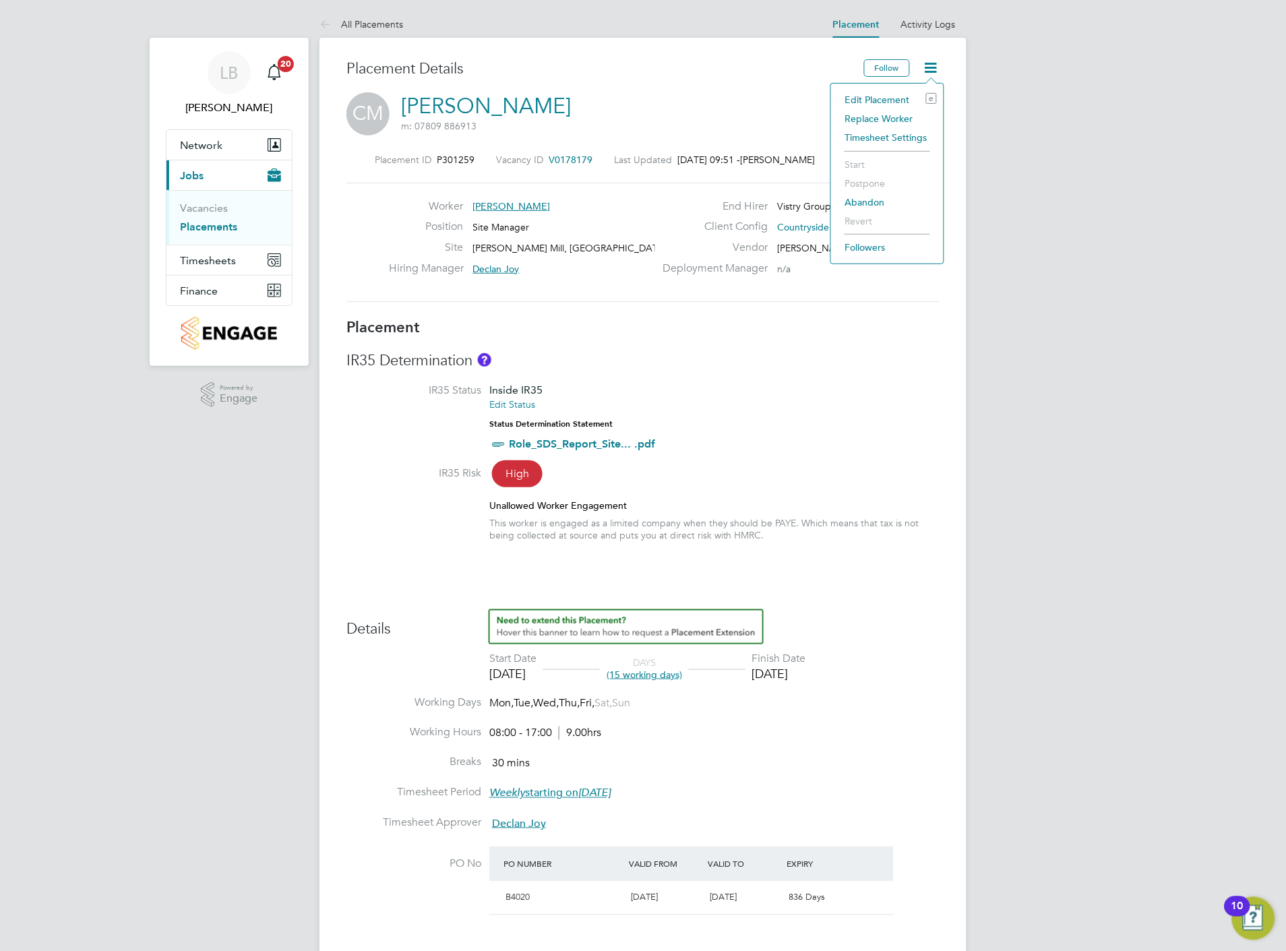
click at [876, 98] on li "Edit Placement e" at bounding box center [887, 99] width 99 height 19
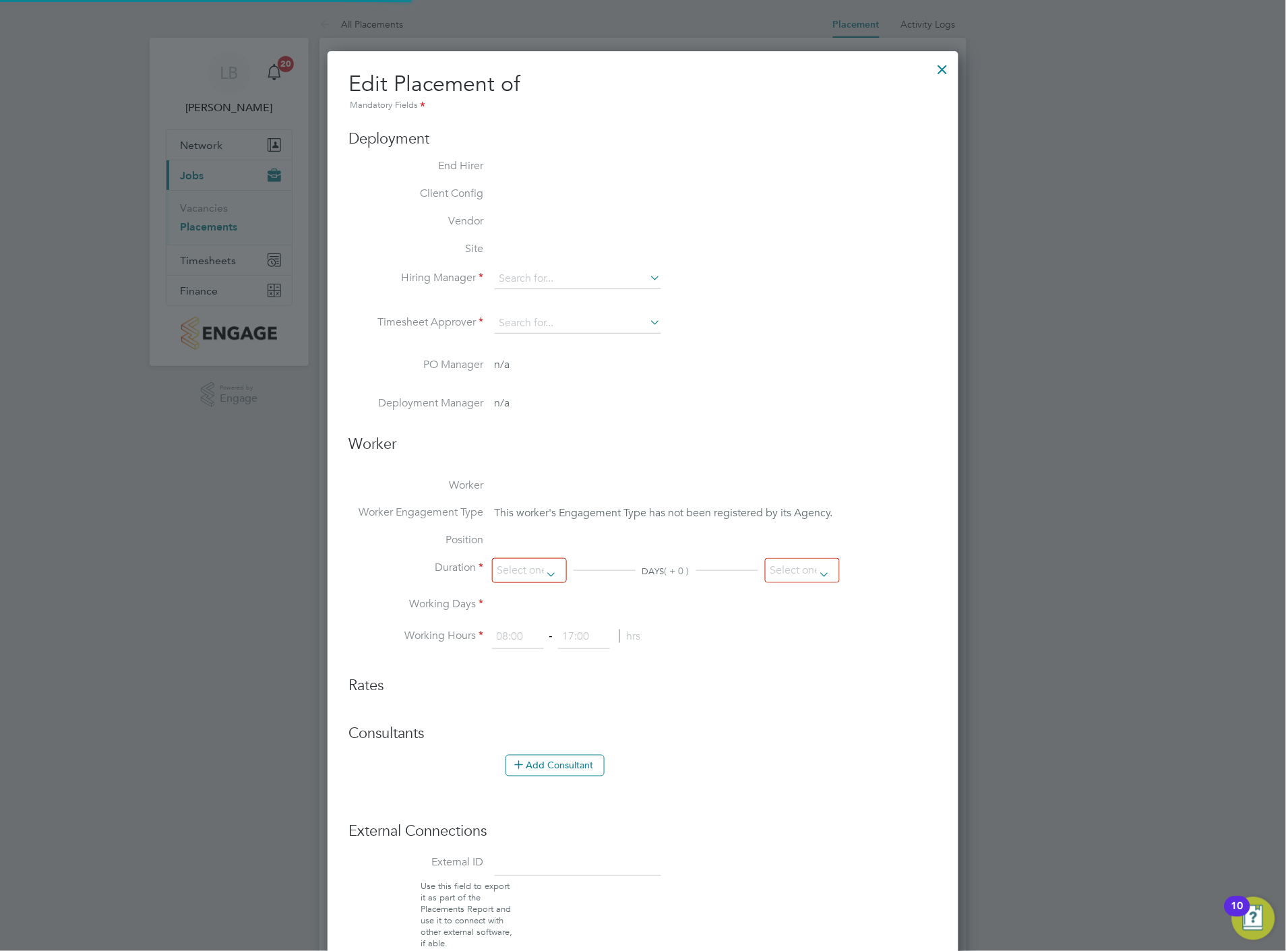
type input "Declan Joy"
type input "[DATE]"
type input "08:00"
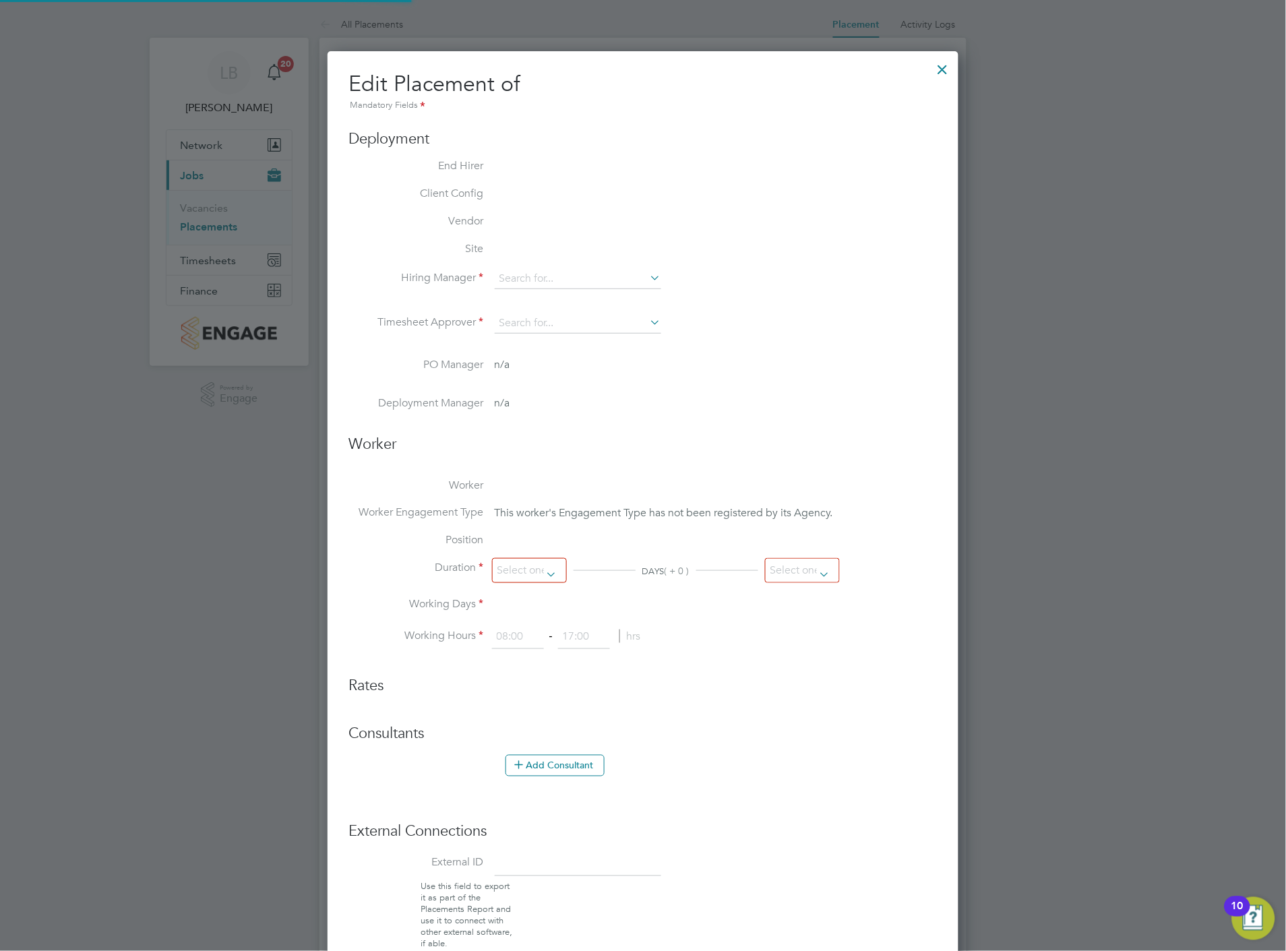
type input "17:00"
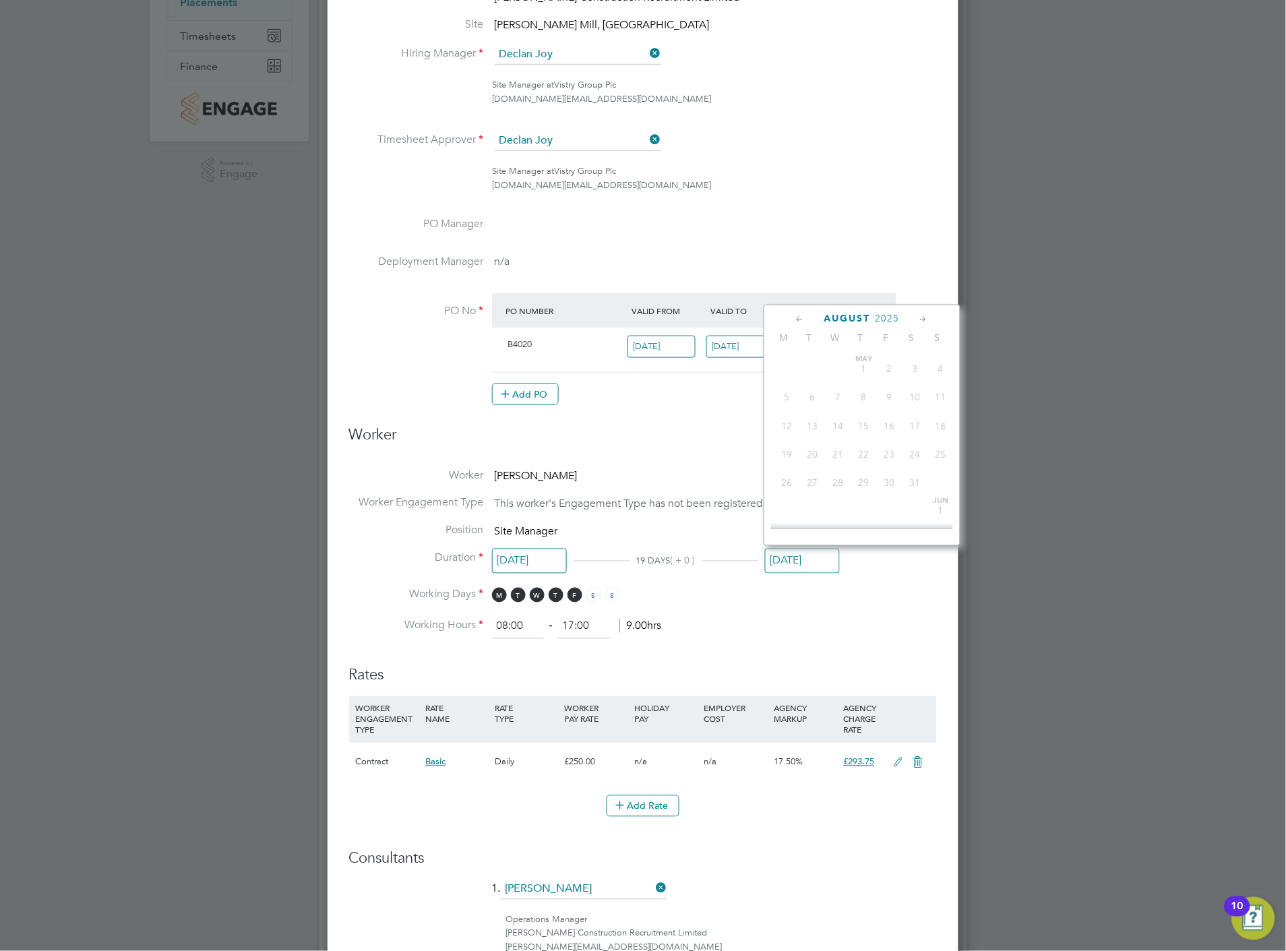
click at [787, 557] on input "[DATE]" at bounding box center [802, 561] width 75 height 25
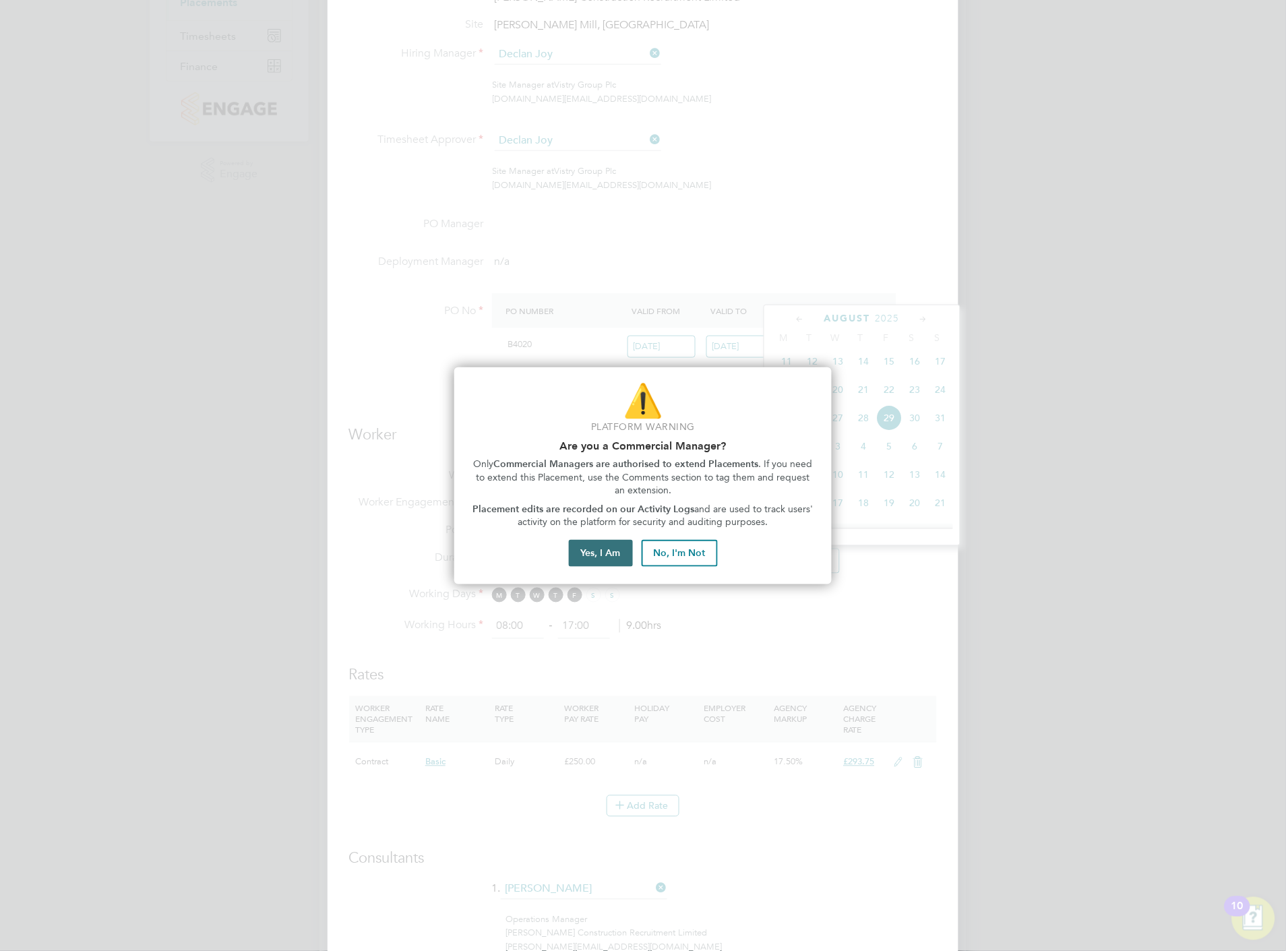
click at [593, 557] on button "Yes, I Am" at bounding box center [601, 553] width 64 height 27
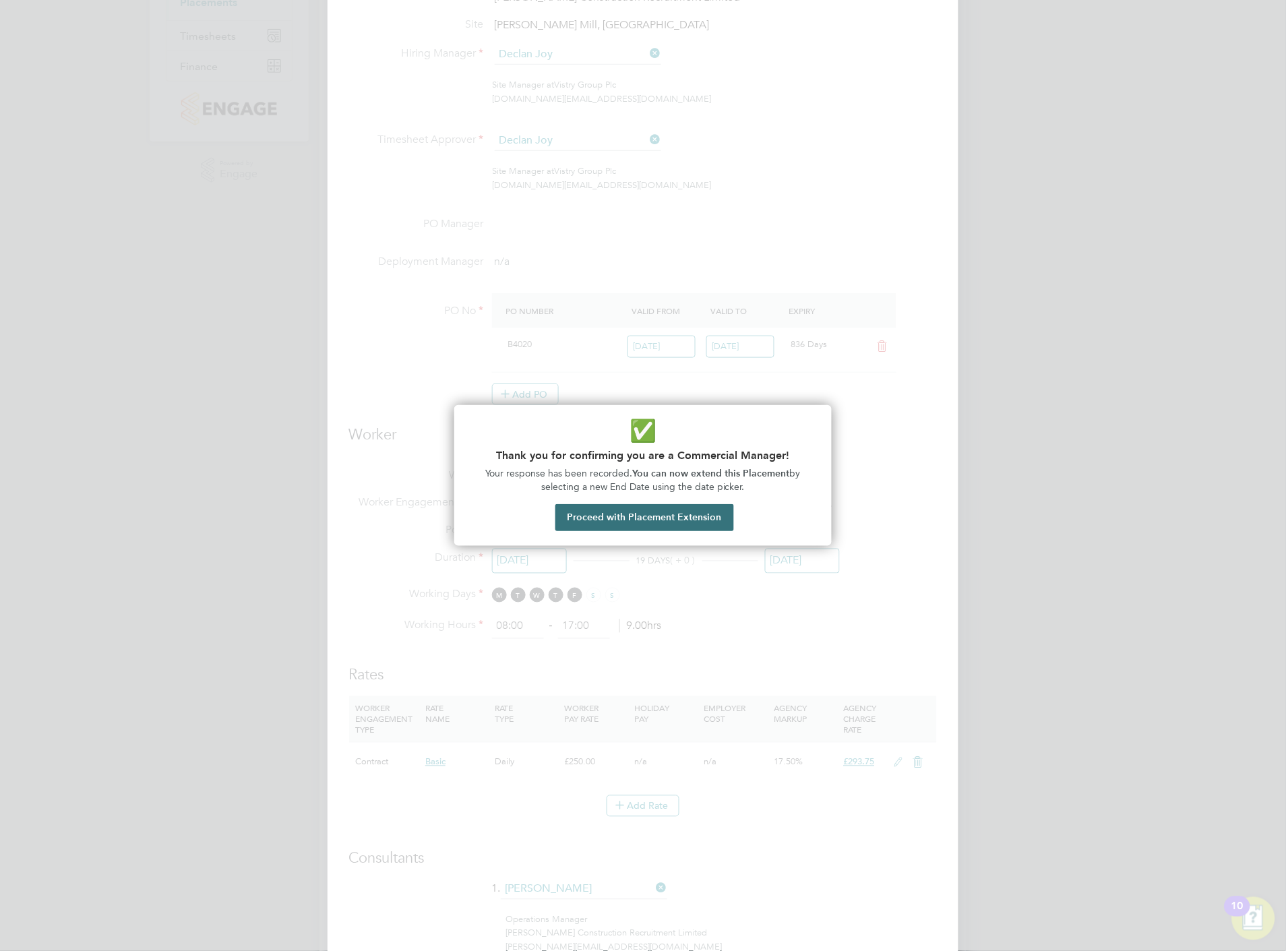
click at [634, 520] on button "Proceed with Placement Extension" at bounding box center [644, 517] width 179 height 27
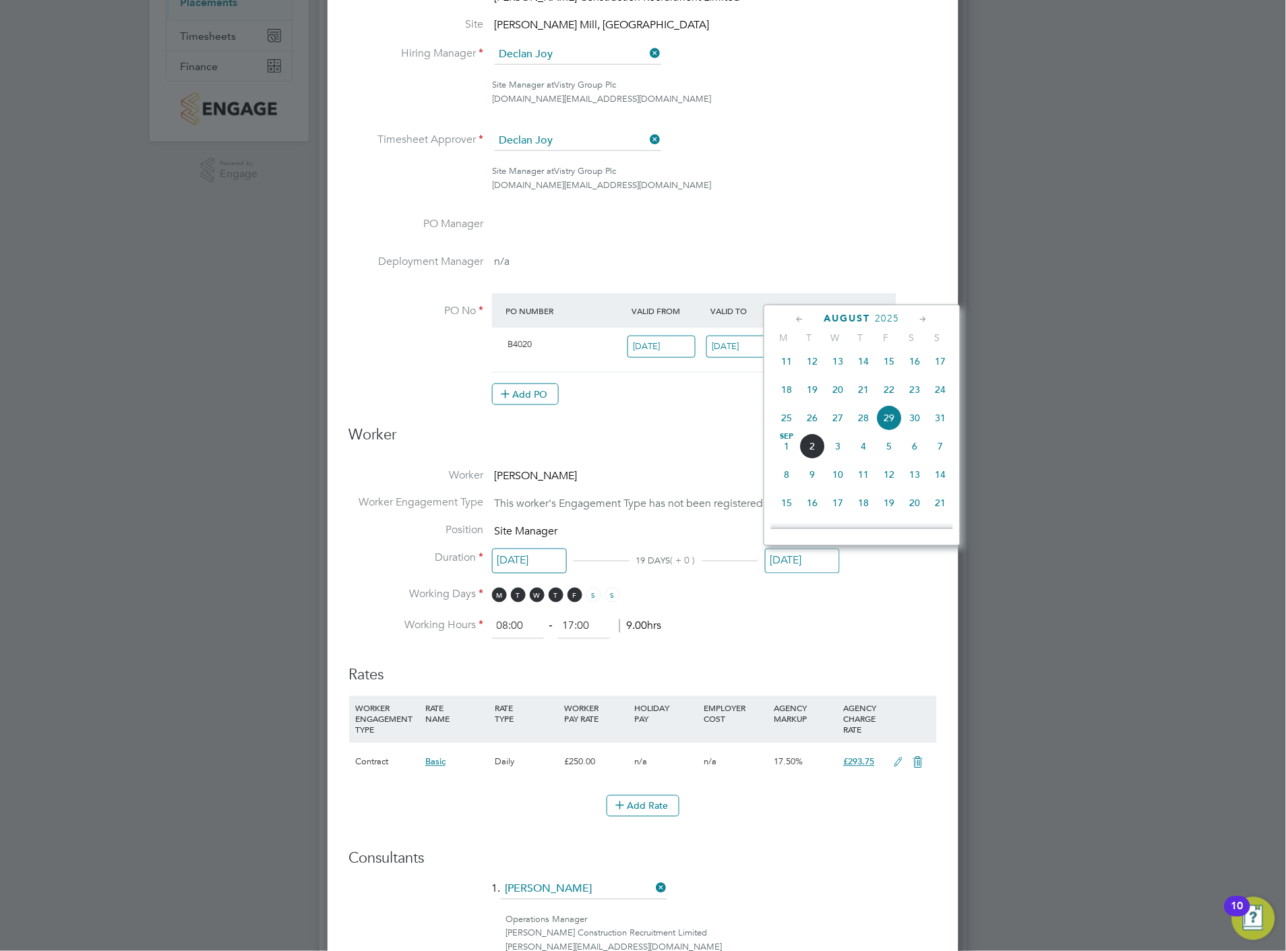
click at [917, 426] on span "30" at bounding box center [915, 418] width 26 height 26
type input "[DATE]"
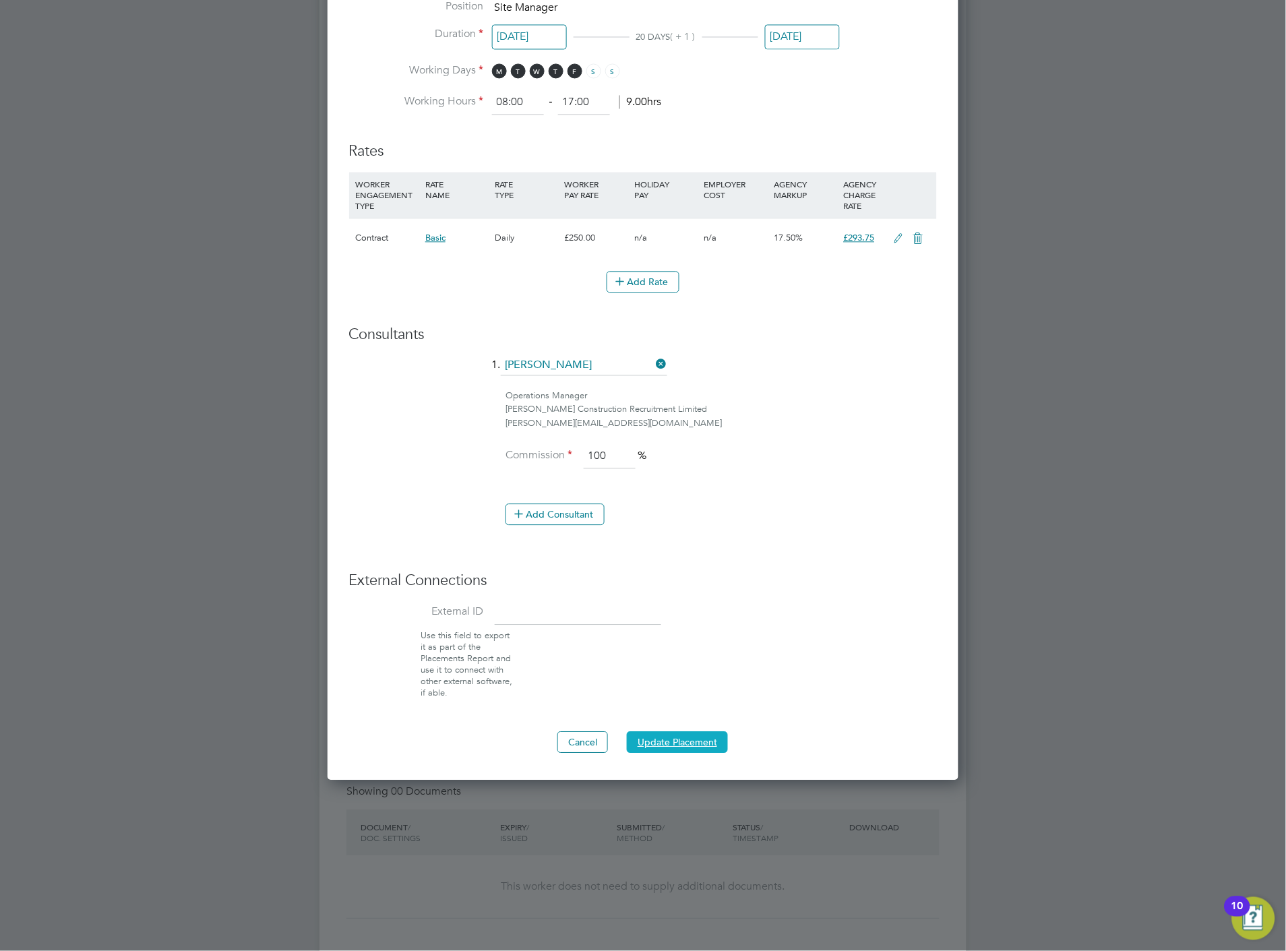
click at [673, 741] on button "Update Placement" at bounding box center [677, 742] width 101 height 22
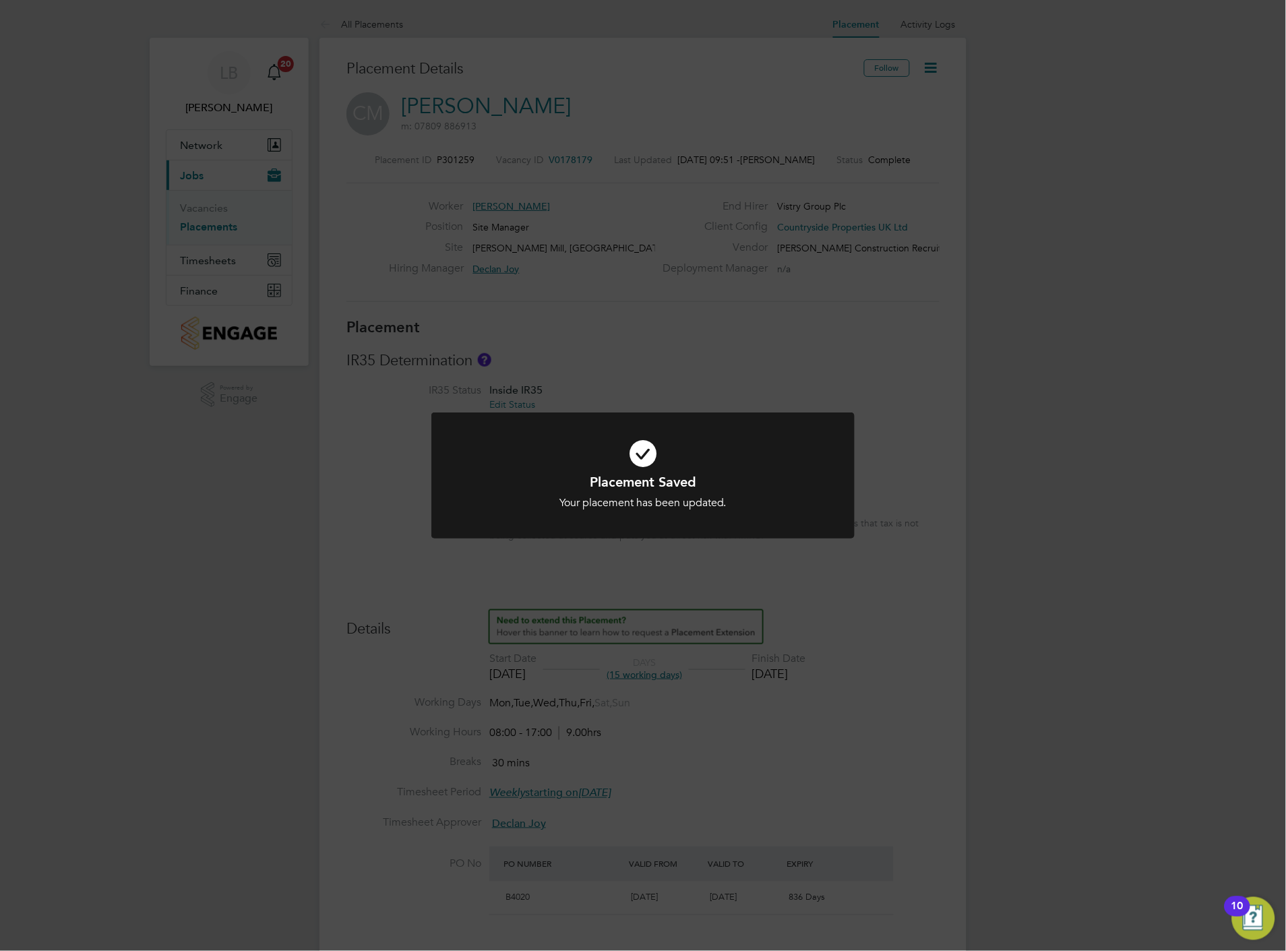
click at [913, 373] on div "Placement Saved Your placement has been updated. Cancel Okay" at bounding box center [643, 475] width 1286 height 951
